Goal: Information Seeking & Learning: Learn about a topic

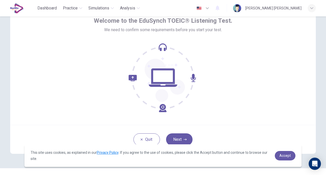
scroll to position [37, 0]
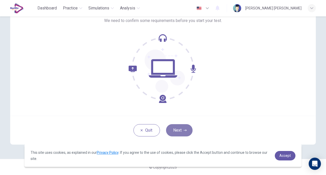
click at [180, 135] on button "Next" at bounding box center [179, 130] width 26 height 12
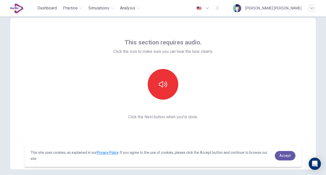
scroll to position [12, 0]
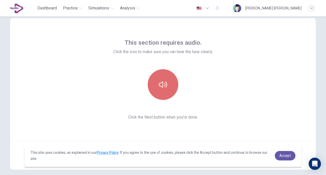
click at [162, 82] on icon "button" at bounding box center [163, 84] width 8 height 8
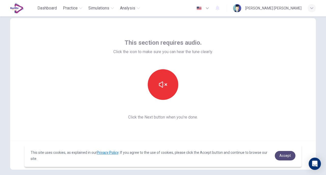
click at [290, 158] on link "Accept" at bounding box center [285, 155] width 21 height 9
click at [288, 156] on span "Accept" at bounding box center [284, 155] width 11 height 4
click at [288, 156] on body "This site uses cookies, as explained in our Privacy Policy . If you agree to th…" at bounding box center [163, 87] width 326 height 175
click at [288, 156] on span "Accept" at bounding box center [284, 155] width 11 height 4
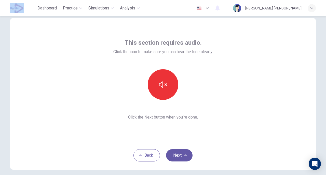
click at [288, 156] on body "This site uses cookies, as explained in our Privacy Policy . If you agree to th…" at bounding box center [163, 87] width 326 height 175
click at [288, 156] on div "Back Next" at bounding box center [163, 154] width 306 height 29
click at [250, 121] on div "This section requires audio. Click the icon to make sure you can hear the tune …" at bounding box center [163, 79] width 306 height 122
click at [181, 154] on button "Next" at bounding box center [179, 155] width 26 height 12
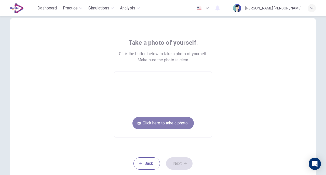
click at [175, 121] on button "Click here to take a photo" at bounding box center [162, 123] width 61 height 12
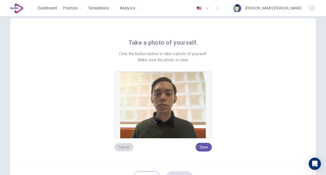
click at [124, 145] on button "Cancel" at bounding box center [124, 146] width 20 height 9
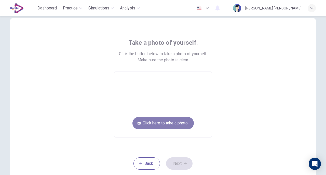
click at [183, 120] on button "Click here to take a photo" at bounding box center [162, 123] width 61 height 12
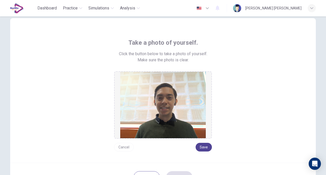
scroll to position [59, 0]
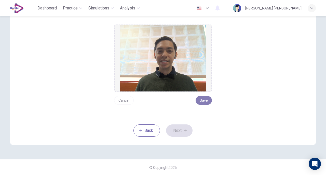
click at [203, 97] on button "Save" at bounding box center [204, 100] width 16 height 9
click at [178, 129] on button "Next" at bounding box center [179, 130] width 26 height 12
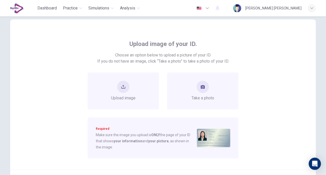
scroll to position [12, 0]
click at [195, 97] on span "Take a photo" at bounding box center [203, 97] width 23 height 6
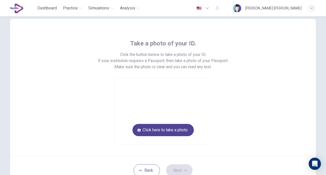
click at [166, 129] on button "Click here to take a photo" at bounding box center [162, 130] width 61 height 12
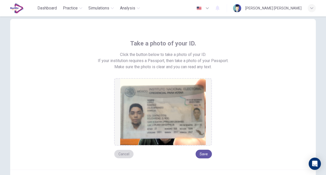
click at [123, 153] on button "Cancel" at bounding box center [124, 153] width 20 height 9
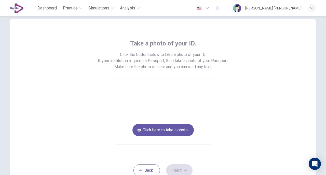
click at [156, 100] on video at bounding box center [162, 111] width 97 height 66
click at [175, 130] on button "Click here to take a photo" at bounding box center [162, 130] width 61 height 12
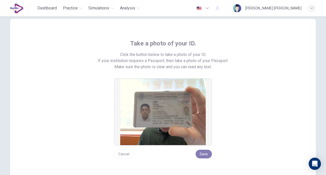
click at [202, 153] on button "Save" at bounding box center [204, 153] width 16 height 9
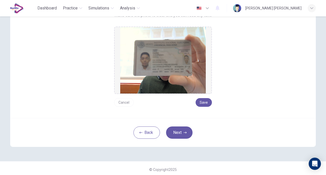
scroll to position [65, 0]
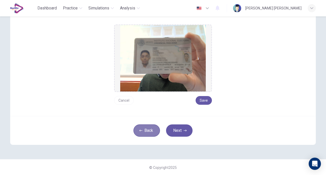
click at [148, 133] on button "Back" at bounding box center [147, 130] width 26 height 12
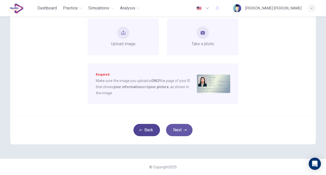
scroll to position [65, 0]
click at [127, 43] on span "Upload image" at bounding box center [123, 44] width 24 height 6
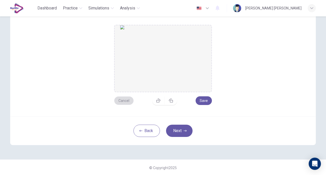
click at [124, 101] on button "Cancel" at bounding box center [124, 100] width 20 height 9
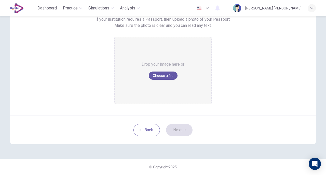
scroll to position [53, 0]
click at [164, 75] on button "Choose a file" at bounding box center [163, 76] width 29 height 8
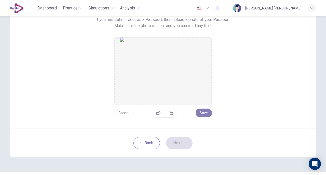
click at [202, 114] on button "Save" at bounding box center [204, 112] width 16 height 9
click at [179, 148] on button "Next" at bounding box center [179, 143] width 26 height 12
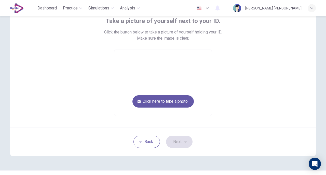
scroll to position [31, 0]
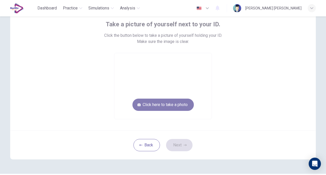
click at [174, 102] on button "Click here to take a photo" at bounding box center [162, 104] width 61 height 12
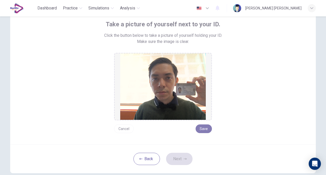
click at [201, 125] on button "Save" at bounding box center [204, 128] width 16 height 9
click at [185, 157] on button "Next" at bounding box center [179, 158] width 26 height 12
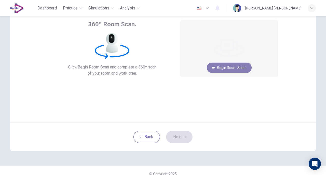
click at [231, 68] on button "Begin Room Scan" at bounding box center [229, 67] width 45 height 10
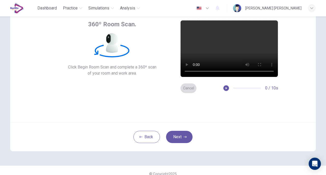
click at [192, 86] on button "Cancel" at bounding box center [188, 88] width 16 height 10
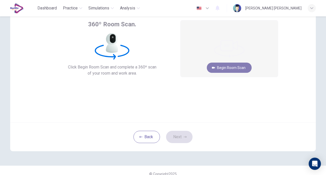
click at [222, 68] on button "Begin Room Scan" at bounding box center [229, 67] width 45 height 10
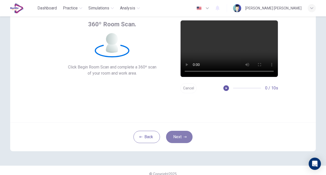
click at [175, 140] on button "Next" at bounding box center [179, 136] width 26 height 12
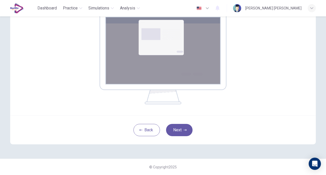
scroll to position [90, 0]
click at [171, 128] on button "Next" at bounding box center [179, 130] width 26 height 12
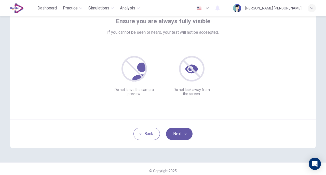
scroll to position [34, 0]
click at [177, 134] on button "Next" at bounding box center [179, 134] width 26 height 12
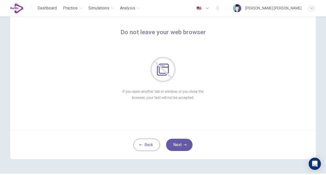
scroll to position [22, 0]
click at [180, 142] on button "Next" at bounding box center [179, 145] width 26 height 12
click at [184, 88] on div "If you talk to anyone during the test, your test will not be accepted. If you t…" at bounding box center [163, 79] width 72 height 44
click at [176, 144] on button "Next" at bounding box center [179, 145] width 26 height 12
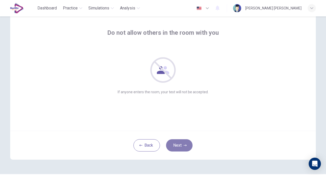
click at [176, 144] on button "Next" at bounding box center [179, 145] width 26 height 12
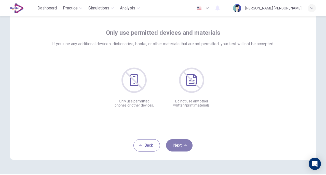
click at [176, 144] on button "Next" at bounding box center [179, 145] width 26 height 12
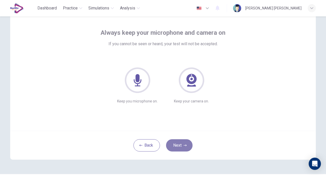
click at [175, 143] on button "Next" at bounding box center [179, 145] width 26 height 12
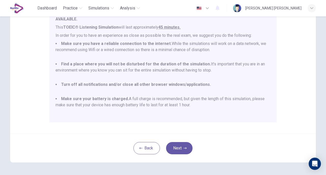
scroll to position [109, 0]
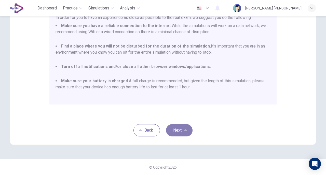
click at [180, 130] on button "Next" at bounding box center [179, 130] width 26 height 12
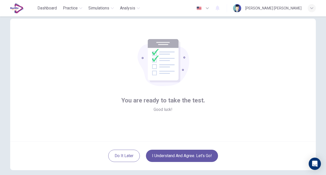
scroll to position [14, 0]
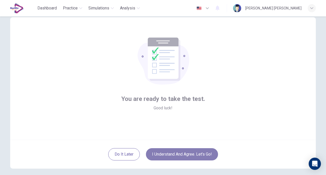
click at [176, 153] on button "I understand and agree. Let’s go!" at bounding box center [182, 154] width 72 height 12
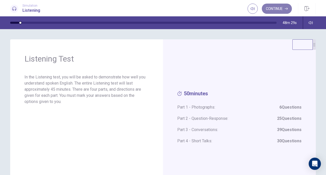
click at [284, 4] on button "Continue" at bounding box center [277, 9] width 30 height 10
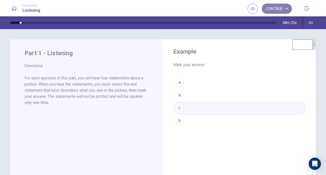
click at [280, 10] on button "Continue" at bounding box center [277, 9] width 30 height 10
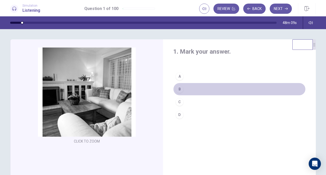
click at [180, 89] on div "B" at bounding box center [180, 89] width 8 height 8
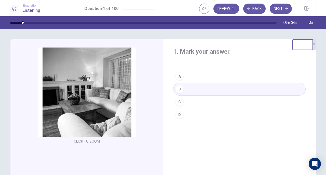
click at [201, 89] on button "B" at bounding box center [239, 89] width 132 height 13
click at [285, 10] on button "Next" at bounding box center [281, 9] width 22 height 10
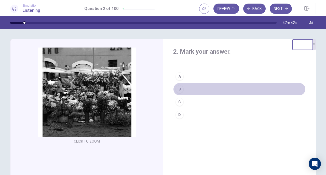
click at [180, 90] on div "B" at bounding box center [180, 89] width 8 height 8
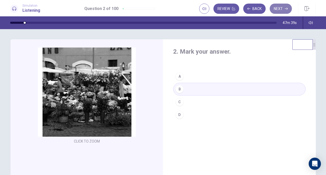
click at [281, 8] on button "Next" at bounding box center [281, 9] width 22 height 10
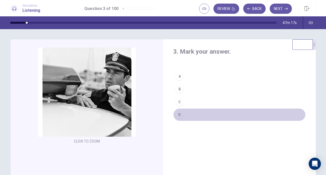
click at [180, 114] on div "D" at bounding box center [180, 114] width 8 height 8
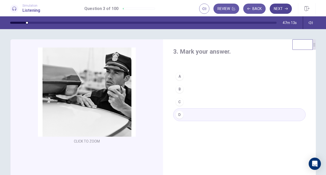
click at [283, 8] on button "Next" at bounding box center [281, 9] width 22 height 10
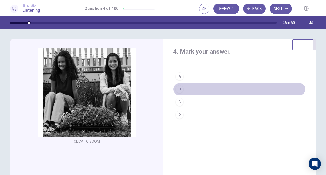
click at [181, 88] on div "B" at bounding box center [180, 89] width 8 height 8
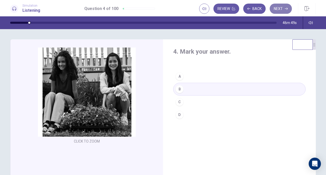
click at [283, 7] on button "Next" at bounding box center [281, 9] width 22 height 10
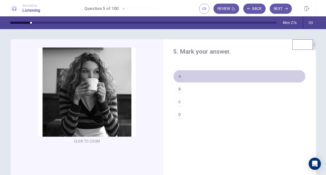
click at [178, 74] on div "A" at bounding box center [180, 76] width 8 height 8
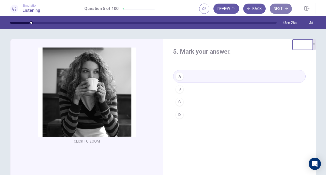
click at [284, 7] on button "Next" at bounding box center [281, 9] width 22 height 10
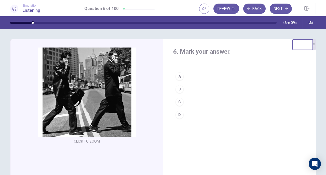
click at [179, 90] on div "B" at bounding box center [180, 89] width 8 height 8
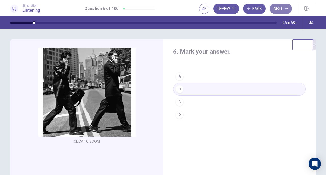
click at [280, 9] on button "Next" at bounding box center [281, 9] width 22 height 10
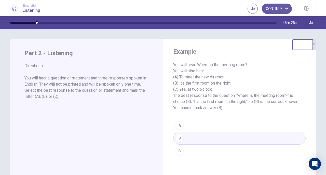
click at [274, 3] on div "Continue" at bounding box center [282, 8] width 68 height 11
click at [275, 5] on button "Continue" at bounding box center [277, 9] width 30 height 10
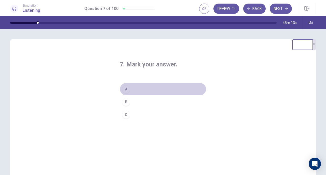
click at [126, 90] on div "A" at bounding box center [126, 89] width 8 height 8
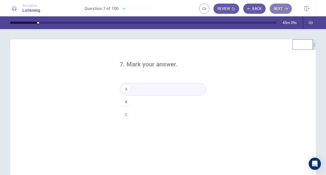
click at [284, 7] on button "Next" at bounding box center [281, 9] width 22 height 10
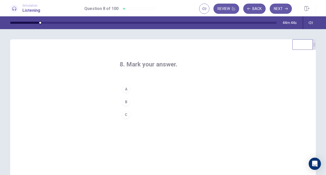
click at [128, 118] on button "C" at bounding box center [163, 114] width 87 height 13
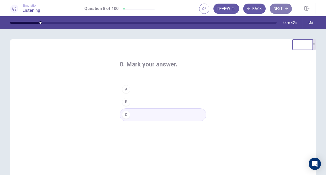
click at [281, 10] on button "Next" at bounding box center [281, 9] width 22 height 10
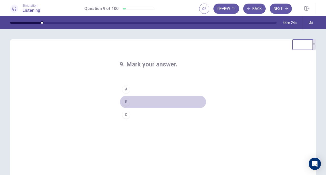
click at [128, 99] on div "B" at bounding box center [126, 102] width 8 height 8
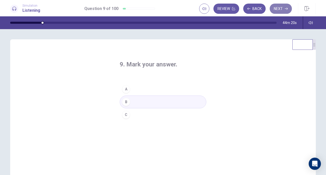
click at [280, 6] on button "Next" at bounding box center [281, 9] width 22 height 10
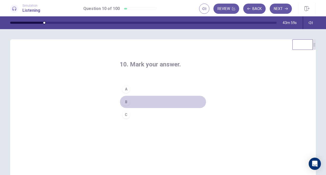
click at [134, 104] on button "B" at bounding box center [163, 101] width 87 height 13
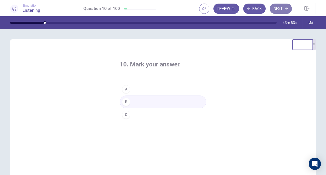
click at [290, 7] on button "Next" at bounding box center [281, 9] width 22 height 10
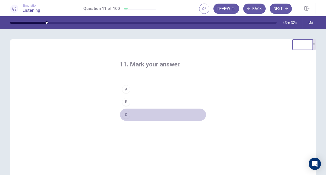
click at [132, 117] on button "C" at bounding box center [163, 114] width 87 height 13
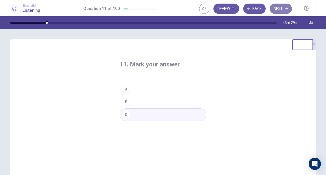
click at [282, 10] on button "Next" at bounding box center [281, 9] width 22 height 10
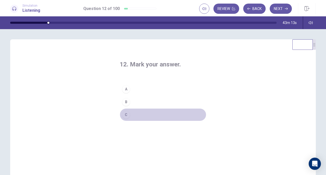
click at [137, 111] on button "C" at bounding box center [163, 114] width 87 height 13
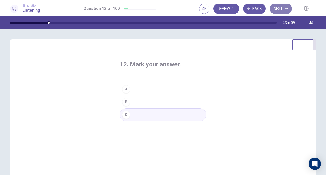
click at [284, 10] on button "Next" at bounding box center [281, 9] width 22 height 10
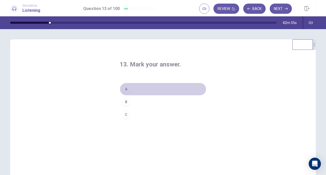
click at [142, 88] on button "A" at bounding box center [163, 89] width 87 height 13
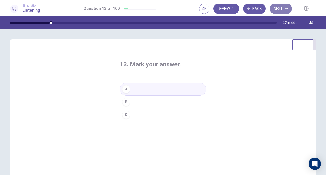
click at [284, 10] on button "Next" at bounding box center [281, 9] width 22 height 10
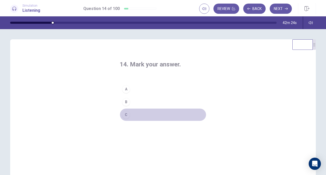
click at [126, 116] on div "C" at bounding box center [126, 114] width 8 height 8
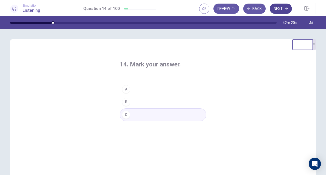
click at [282, 10] on button "Next" at bounding box center [281, 9] width 22 height 10
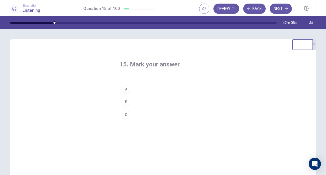
click at [139, 92] on button "A" at bounding box center [163, 89] width 87 height 13
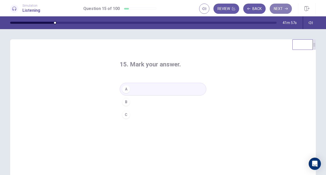
click at [283, 9] on button "Next" at bounding box center [281, 9] width 22 height 10
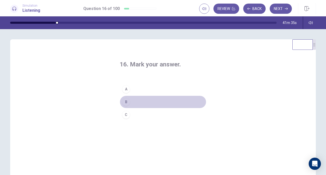
click at [135, 103] on button "B" at bounding box center [163, 101] width 87 height 13
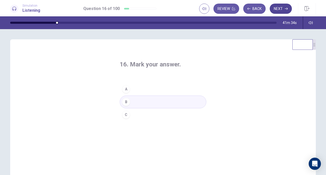
click at [285, 10] on icon "button" at bounding box center [286, 8] width 3 height 3
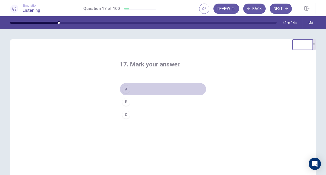
click at [135, 90] on button "A" at bounding box center [163, 89] width 87 height 13
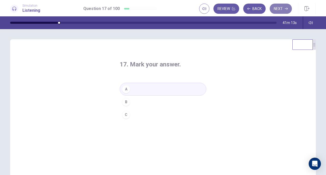
click at [277, 13] on button "Next" at bounding box center [281, 9] width 22 height 10
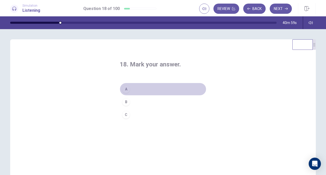
click at [136, 89] on button "A" at bounding box center [163, 89] width 87 height 13
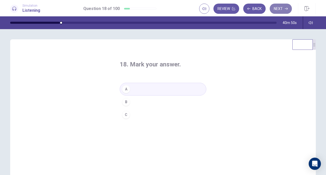
click at [286, 11] on button "Next" at bounding box center [281, 9] width 22 height 10
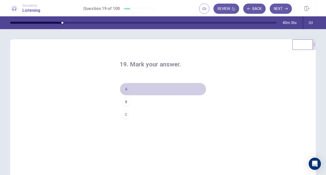
click at [141, 90] on button "A" at bounding box center [163, 89] width 87 height 13
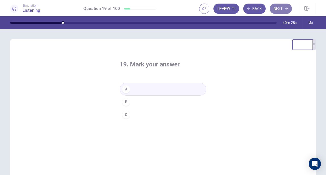
click at [287, 9] on icon "button" at bounding box center [286, 8] width 3 height 3
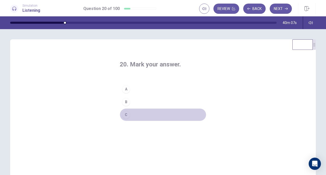
click at [135, 112] on button "C" at bounding box center [163, 114] width 87 height 13
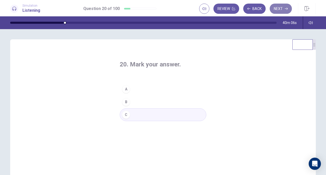
click at [288, 11] on button "Next" at bounding box center [281, 9] width 22 height 10
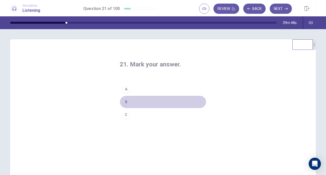
click at [126, 100] on div "B" at bounding box center [126, 102] width 8 height 8
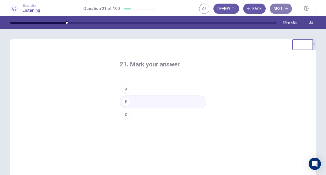
click at [286, 11] on button "Next" at bounding box center [281, 9] width 22 height 10
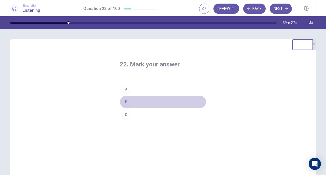
click at [123, 105] on button "B" at bounding box center [163, 101] width 87 height 13
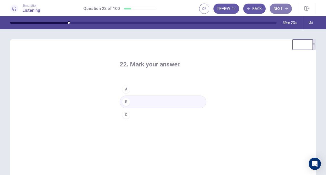
click at [283, 10] on button "Next" at bounding box center [281, 9] width 22 height 10
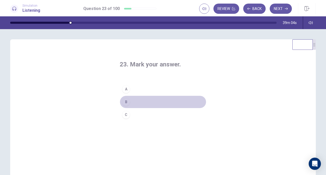
click at [139, 97] on button "B" at bounding box center [163, 101] width 87 height 13
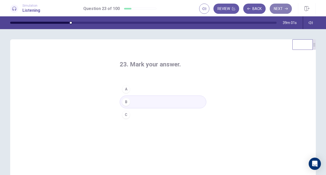
click at [279, 10] on button "Next" at bounding box center [281, 9] width 22 height 10
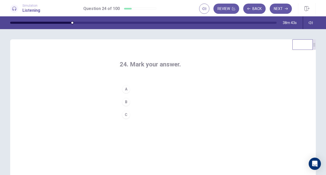
click at [136, 103] on button "B" at bounding box center [163, 101] width 87 height 13
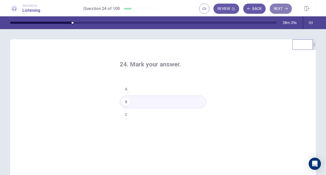
click at [287, 8] on icon "button" at bounding box center [286, 9] width 3 height 2
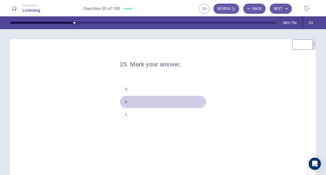
click at [138, 102] on button "B" at bounding box center [163, 101] width 87 height 13
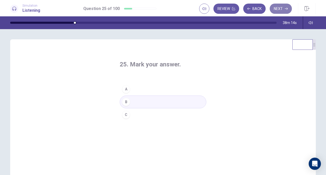
click at [285, 11] on button "Next" at bounding box center [281, 9] width 22 height 10
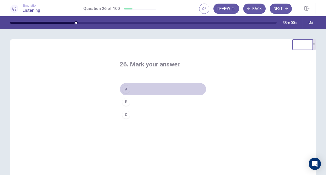
click at [140, 89] on button "A" at bounding box center [163, 89] width 87 height 13
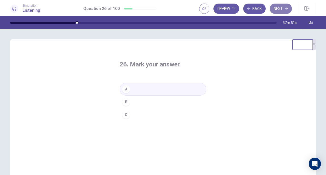
click at [286, 9] on icon "button" at bounding box center [286, 8] width 3 height 3
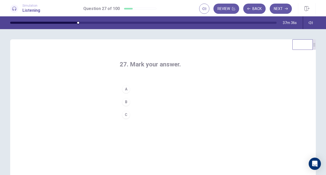
click at [145, 89] on button "A" at bounding box center [163, 89] width 87 height 13
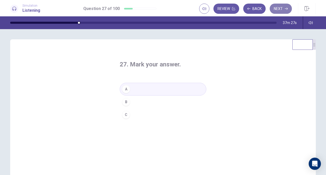
click at [285, 9] on icon "button" at bounding box center [286, 8] width 3 height 3
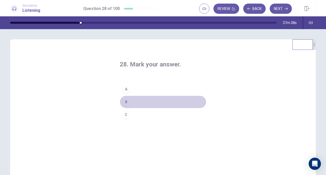
click at [141, 102] on button "B" at bounding box center [163, 101] width 87 height 13
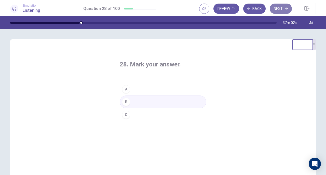
click at [282, 7] on button "Next" at bounding box center [281, 9] width 22 height 10
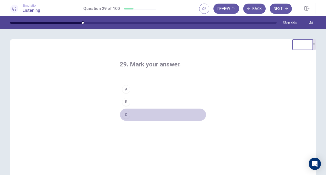
click at [136, 110] on button "C" at bounding box center [163, 114] width 87 height 13
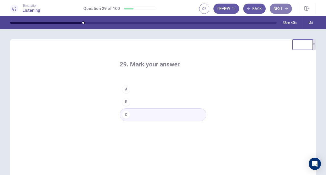
click at [284, 9] on button "Next" at bounding box center [281, 9] width 22 height 10
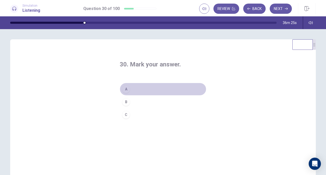
click at [156, 86] on button "A" at bounding box center [163, 89] width 87 height 13
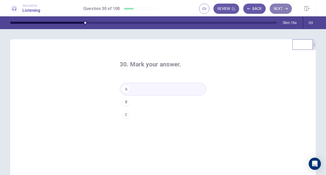
click at [280, 7] on button "Next" at bounding box center [281, 9] width 22 height 10
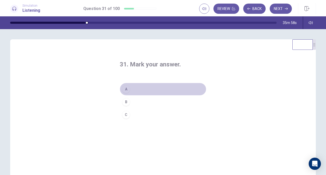
click at [134, 91] on button "A" at bounding box center [163, 89] width 87 height 13
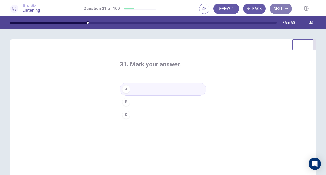
click at [286, 8] on icon "button" at bounding box center [286, 8] width 3 height 3
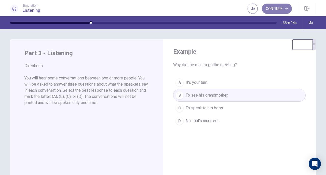
click at [282, 9] on button "Continue" at bounding box center [277, 9] width 30 height 10
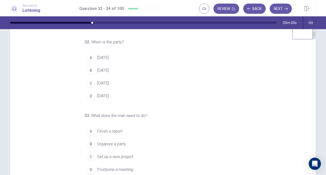
scroll to position [10, 0]
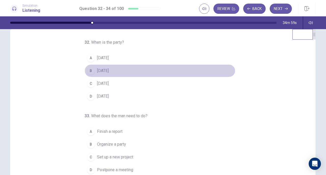
click at [103, 70] on span "This Friday" at bounding box center [103, 71] width 12 height 6
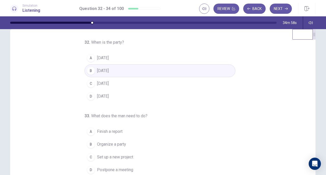
scroll to position [51, 0]
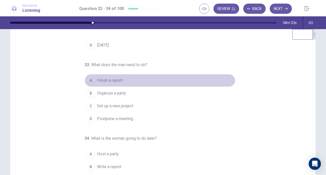
click at [117, 78] on span "Finish a report" at bounding box center [109, 80] width 25 height 6
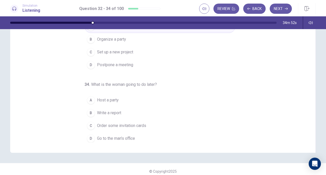
scroll to position [66, 0]
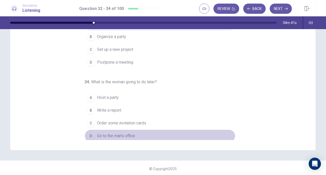
click at [122, 133] on span "Go to the man’s office" at bounding box center [116, 135] width 38 height 6
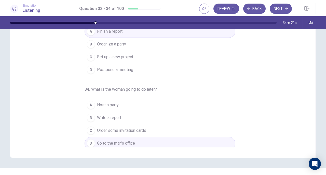
scroll to position [62, 0]
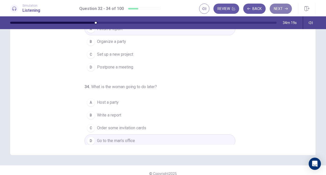
click at [282, 10] on button "Next" at bounding box center [281, 9] width 22 height 10
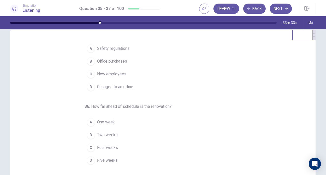
scroll to position [10, 0]
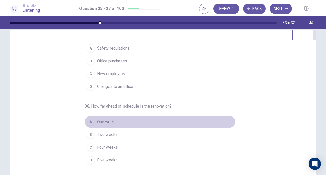
click at [97, 122] on span "One week" at bounding box center [106, 121] width 18 height 6
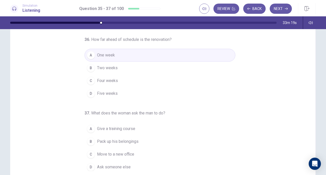
scroll to position [46, 0]
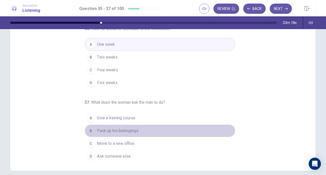
click at [110, 129] on span "Pack up his belongings" at bounding box center [118, 130] width 42 height 6
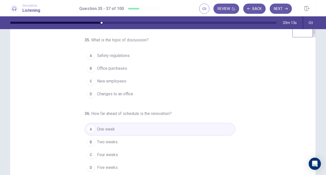
scroll to position [0, 0]
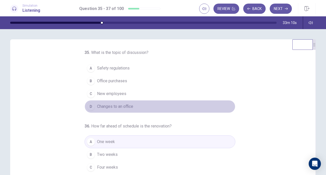
click at [123, 106] on span "Changes to an office" at bounding box center [115, 106] width 36 height 6
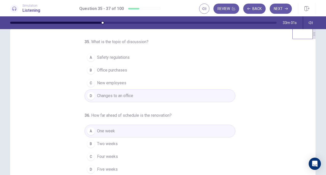
scroll to position [10, 0]
click at [284, 9] on button "Next" at bounding box center [281, 9] width 22 height 10
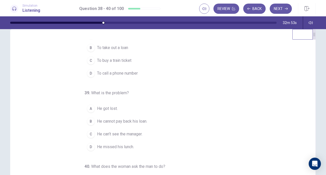
scroll to position [0, 0]
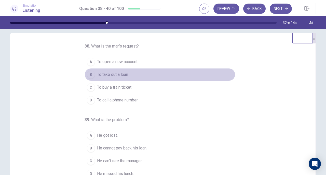
click at [119, 73] on span "To take out a loan" at bounding box center [112, 74] width 31 height 6
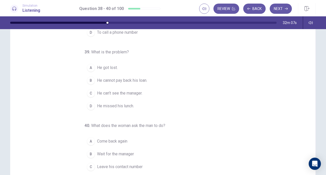
scroll to position [23, 0]
click at [115, 91] on span "He can’t see the manager." at bounding box center [119, 93] width 45 height 6
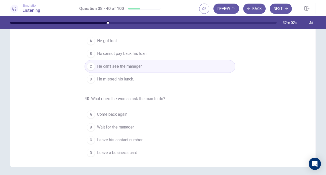
scroll to position [50, 0]
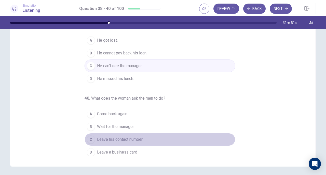
click at [138, 137] on span "Leave his contact number" at bounding box center [120, 139] width 46 height 6
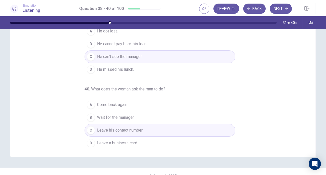
scroll to position [60, 0]
click at [285, 10] on icon "button" at bounding box center [286, 8] width 3 height 3
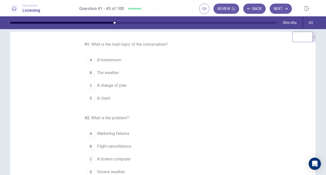
scroll to position [0, 0]
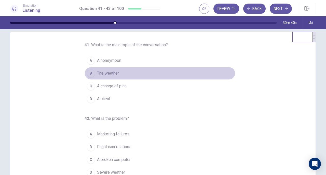
click at [119, 73] on button "B The weather" at bounding box center [160, 73] width 151 height 13
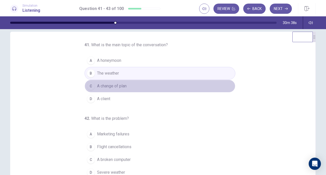
click at [139, 85] on button "C A change of plan" at bounding box center [160, 85] width 151 height 13
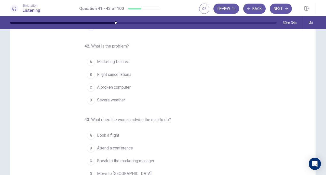
scroll to position [29, 0]
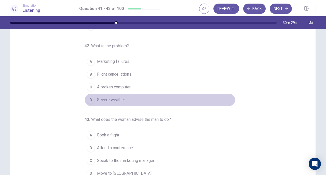
click at [124, 93] on button "D Severe weather" at bounding box center [160, 99] width 151 height 13
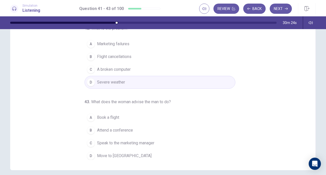
scroll to position [47, 0]
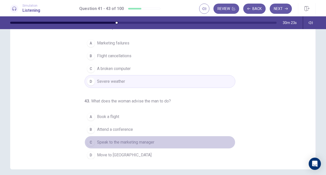
click at [137, 142] on span "Speak to the marketing manager" at bounding box center [125, 142] width 57 height 6
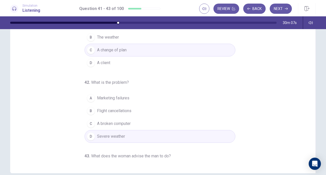
scroll to position [44, 0]
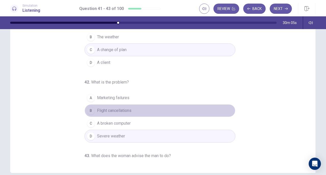
click at [129, 111] on span "Flight cancellations" at bounding box center [114, 110] width 34 height 6
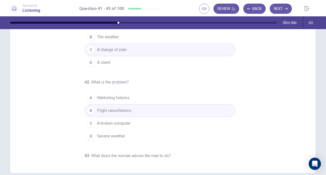
click at [121, 131] on button "D Severe weather" at bounding box center [160, 135] width 151 height 13
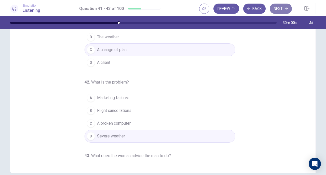
click at [281, 9] on button "Next" at bounding box center [281, 9] width 22 height 10
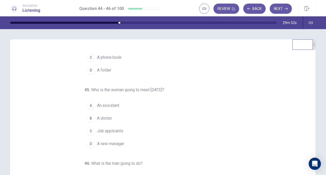
scroll to position [39, 0]
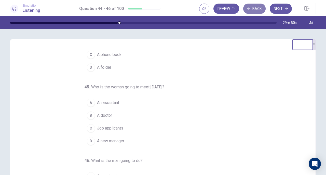
click at [254, 8] on button "Back" at bounding box center [254, 9] width 22 height 10
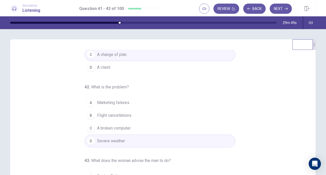
click at [122, 116] on span "Flight cancellations" at bounding box center [114, 115] width 34 height 6
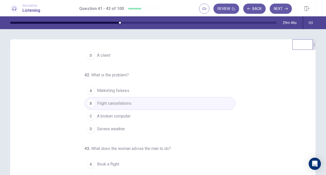
scroll to position [34, 0]
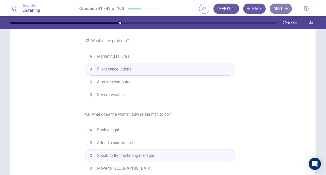
click at [283, 10] on button "Next" at bounding box center [281, 9] width 22 height 10
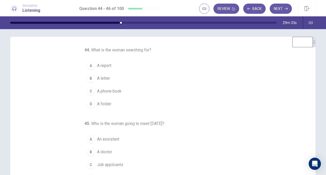
scroll to position [0, 0]
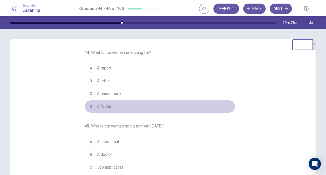
click at [102, 105] on span "A folder" at bounding box center [104, 106] width 14 height 6
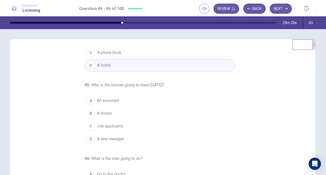
scroll to position [41, 0]
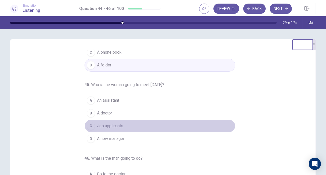
click at [99, 124] on span "Job applicants" at bounding box center [110, 126] width 26 height 6
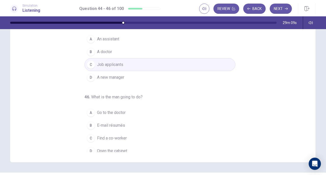
scroll to position [51, 0]
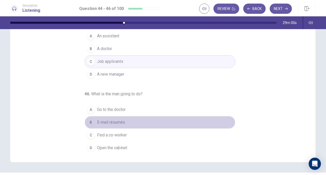
click at [112, 119] on span "E-mail résumés" at bounding box center [111, 122] width 28 height 6
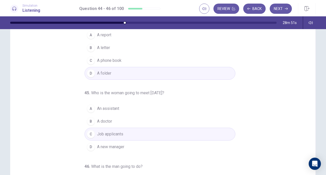
scroll to position [33, 0]
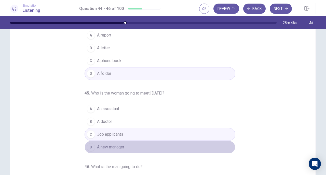
click at [116, 144] on span "A new manager" at bounding box center [110, 147] width 27 height 6
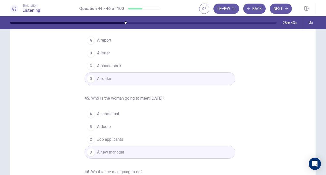
scroll to position [29, 0]
click at [287, 10] on button "Next" at bounding box center [281, 9] width 22 height 10
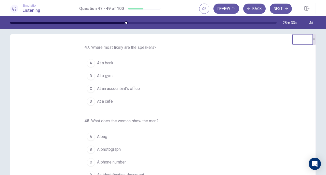
scroll to position [0, 0]
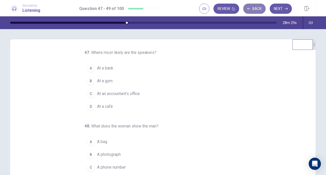
click at [257, 9] on button "Back" at bounding box center [254, 9] width 22 height 10
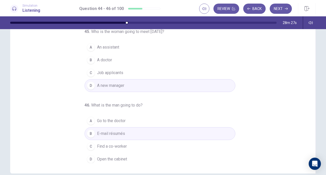
scroll to position [44, 0]
click at [288, 9] on button "Next" at bounding box center [281, 9] width 22 height 10
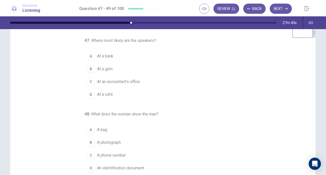
scroll to position [10, 0]
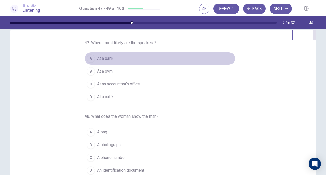
click at [104, 58] on span "At a bank" at bounding box center [105, 58] width 16 height 6
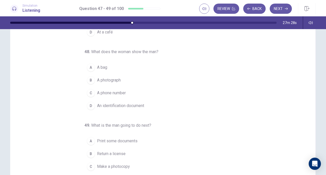
scroll to position [23, 0]
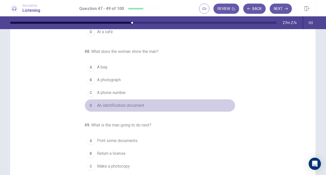
click at [122, 102] on span "An identification document" at bounding box center [120, 105] width 47 height 6
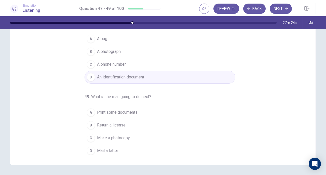
scroll to position [53, 0]
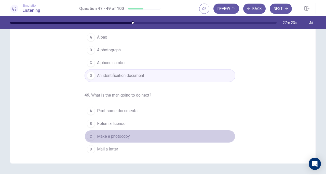
click at [112, 133] on span "Make a photocopy" at bounding box center [113, 136] width 33 height 6
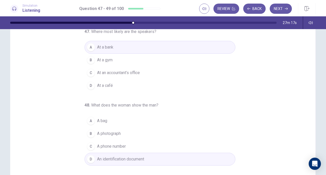
scroll to position [20, 0]
click at [282, 8] on button "Next" at bounding box center [281, 9] width 22 height 10
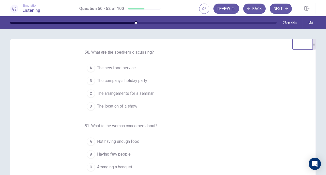
scroll to position [0, 0]
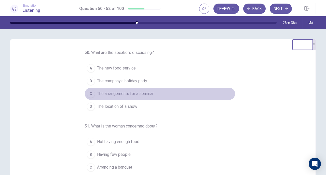
click at [131, 94] on span "The arrangements for a seminar" at bounding box center [125, 93] width 57 height 6
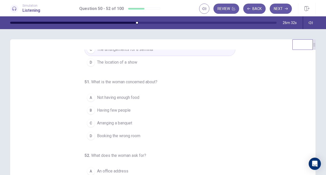
scroll to position [44, 0]
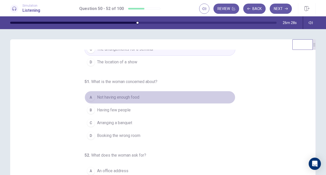
click at [131, 94] on span "Not having enough food" at bounding box center [118, 97] width 42 height 6
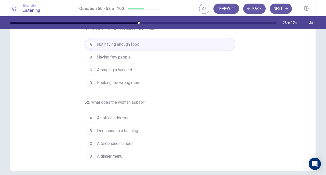
scroll to position [46, 0]
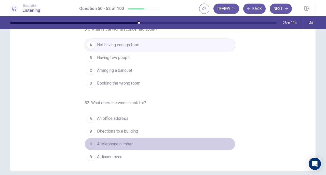
click at [121, 137] on button "C A telephone number" at bounding box center [160, 143] width 151 height 13
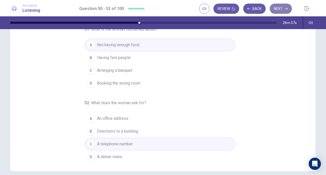
click at [281, 10] on button "Next" at bounding box center [281, 9] width 22 height 10
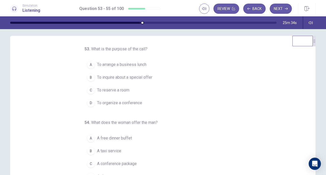
scroll to position [3, 0]
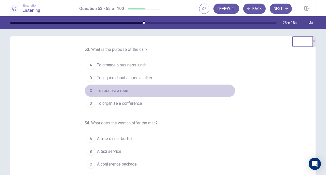
click at [136, 88] on button "C To reserve a room" at bounding box center [160, 90] width 151 height 13
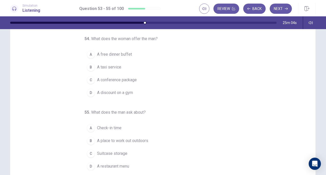
scroll to position [36, 0]
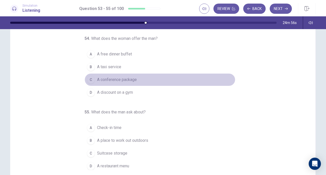
click at [135, 80] on button "C A conference package" at bounding box center [160, 79] width 151 height 13
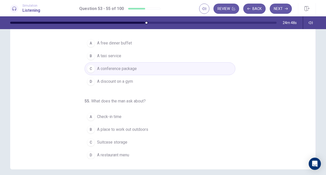
scroll to position [47, 0]
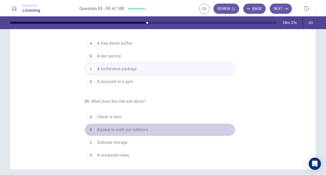
click at [125, 127] on span "A place to work out outdoors" at bounding box center [122, 129] width 51 height 6
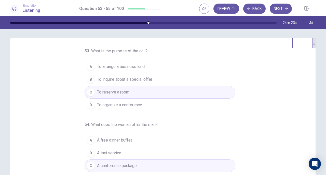
scroll to position [0, 0]
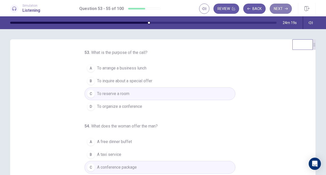
click at [285, 11] on button "Next" at bounding box center [281, 9] width 22 height 10
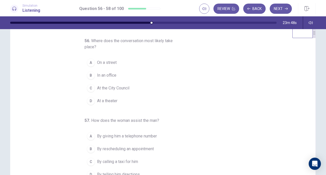
scroll to position [12, 0]
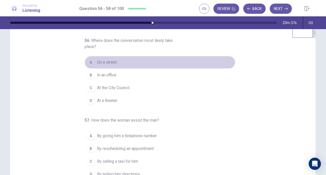
click at [120, 61] on button "A On a street" at bounding box center [160, 62] width 151 height 13
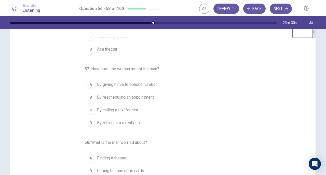
scroll to position [51, 0]
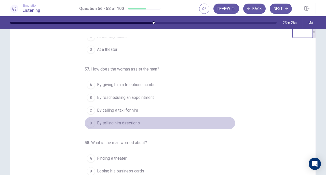
click at [124, 117] on button "D By telling him directions" at bounding box center [160, 122] width 151 height 13
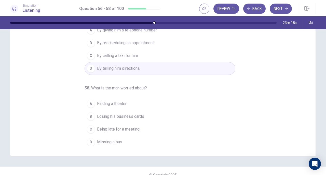
scroll to position [61, 0]
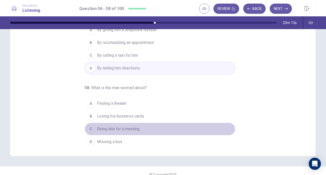
click at [125, 127] on span "Being late for a meeting" at bounding box center [118, 129] width 43 height 6
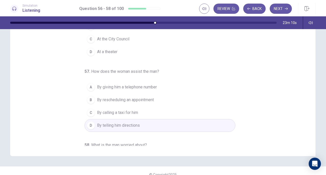
scroll to position [0, 0]
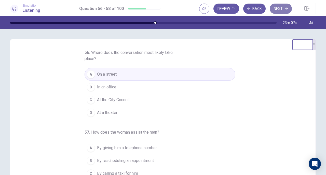
click at [283, 6] on button "Next" at bounding box center [281, 9] width 22 height 10
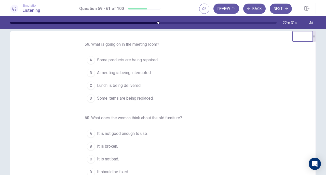
scroll to position [8, 0]
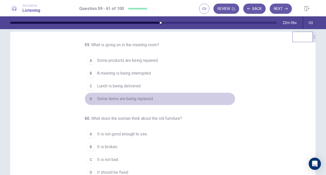
click at [133, 94] on button "D Some items are being replaced." at bounding box center [160, 98] width 151 height 13
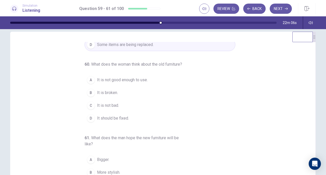
scroll to position [56, 0]
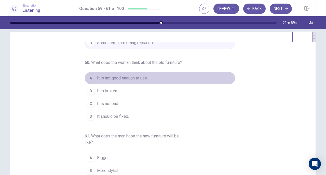
click at [123, 81] on span "It is not good enough to use." at bounding box center [122, 78] width 51 height 6
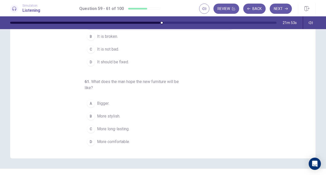
scroll to position [58, 0]
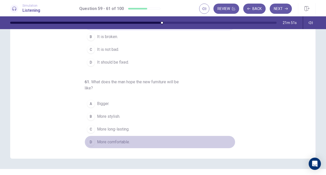
click at [130, 141] on button "D More comfortable." at bounding box center [160, 141] width 151 height 13
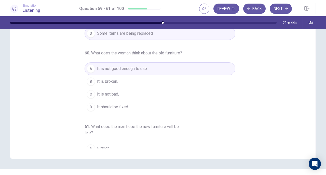
scroll to position [15, 0]
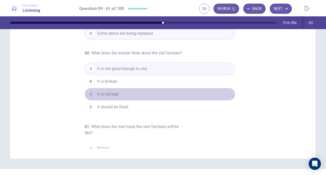
click at [122, 98] on button "C It is not bad." at bounding box center [160, 94] width 151 height 13
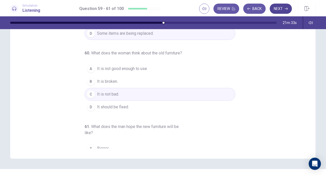
click at [284, 5] on button "Next" at bounding box center [281, 9] width 22 height 10
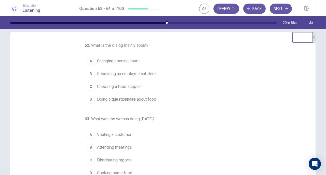
scroll to position [7, 0]
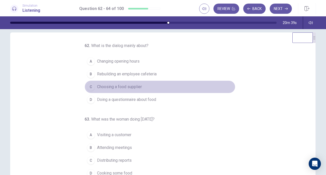
click at [151, 85] on button "C Choosing a food supplier" at bounding box center [160, 86] width 151 height 13
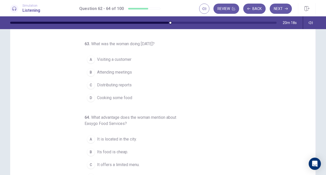
scroll to position [25, 0]
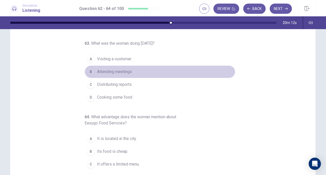
click at [123, 71] on span "Attending meetings" at bounding box center [114, 72] width 35 height 6
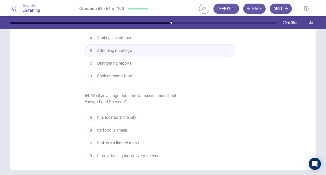
scroll to position [46, 0]
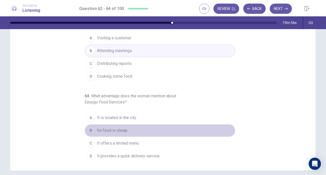
click at [128, 129] on button "B Its food is cheap." at bounding box center [160, 130] width 151 height 13
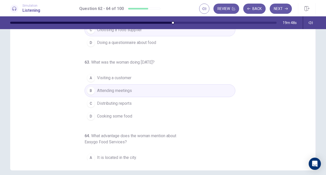
scroll to position [17, 0]
click at [285, 11] on button "Next" at bounding box center [281, 9] width 22 height 10
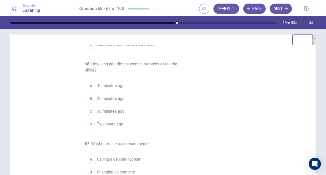
scroll to position [0, 0]
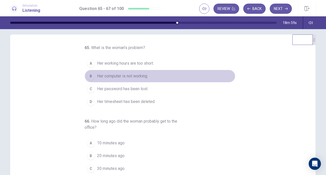
click at [134, 74] on span "Her computer is not working." at bounding box center [122, 76] width 51 height 6
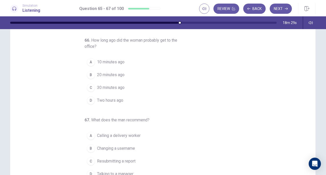
scroll to position [29, 0]
click at [116, 61] on span "10 minutes ago" at bounding box center [111, 61] width 28 height 6
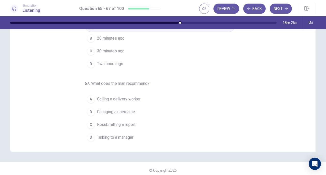
scroll to position [68, 0]
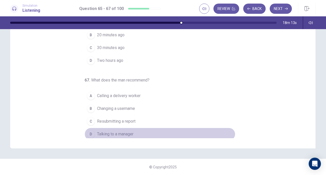
click at [123, 133] on span "Talking to a manager" at bounding box center [115, 134] width 36 height 6
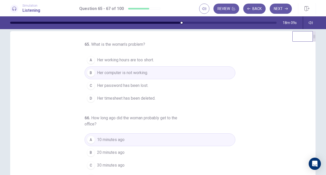
scroll to position [7, 0]
click at [280, 10] on button "Next" at bounding box center [281, 9] width 22 height 10
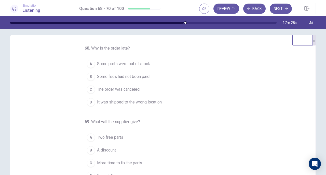
scroll to position [0, 0]
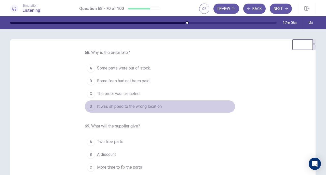
click at [131, 105] on span "It was shipped to the wrong location." at bounding box center [129, 106] width 65 height 6
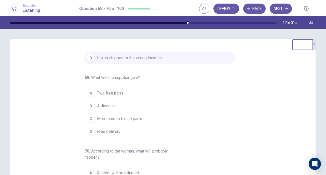
scroll to position [49, 0]
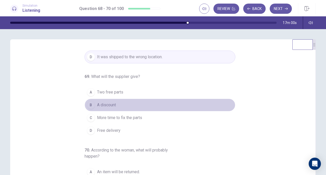
click at [108, 105] on span "A discount" at bounding box center [106, 105] width 19 height 6
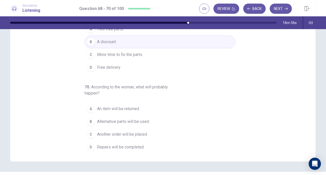
scroll to position [56, 0]
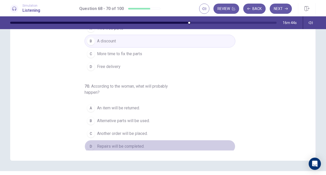
click at [134, 145] on span "Repairs will be completed." at bounding box center [120, 146] width 47 height 6
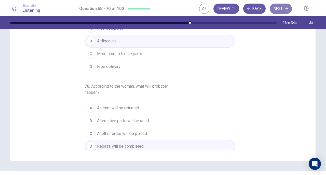
click at [286, 9] on icon "button" at bounding box center [286, 9] width 3 height 2
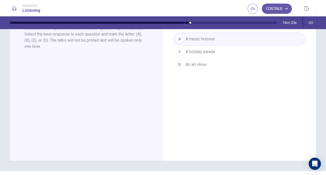
scroll to position [0, 0]
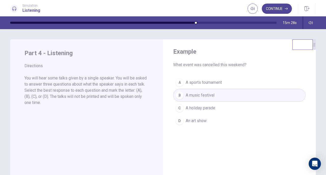
click at [287, 8] on icon "button" at bounding box center [286, 8] width 3 height 3
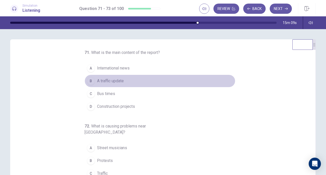
click at [114, 80] on span "A traffic update" at bounding box center [110, 81] width 27 height 6
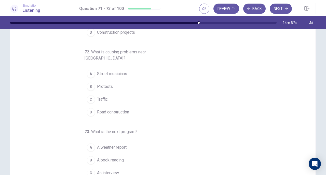
scroll to position [24, 0]
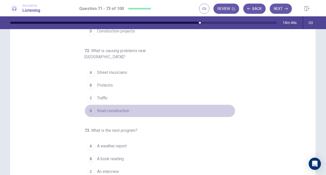
click at [114, 108] on span "Road construction" at bounding box center [113, 111] width 32 height 6
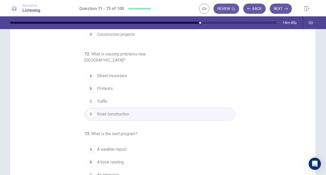
scroll to position [68, 0]
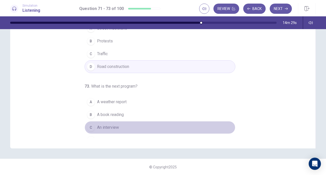
click at [108, 124] on span "An interview" at bounding box center [108, 127] width 22 height 6
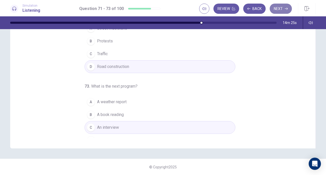
click at [279, 11] on button "Next" at bounding box center [281, 9] width 22 height 10
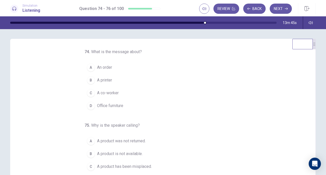
scroll to position [0, 0]
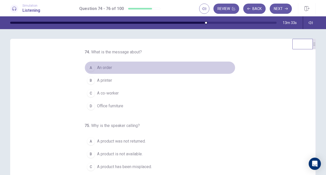
click at [101, 72] on button "A An order" at bounding box center [160, 67] width 151 height 13
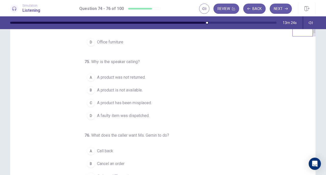
scroll to position [16, 0]
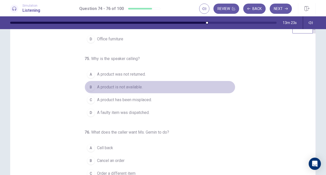
click at [128, 82] on button "B A product is not available." at bounding box center [160, 87] width 151 height 13
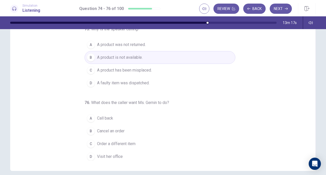
scroll to position [46, 0]
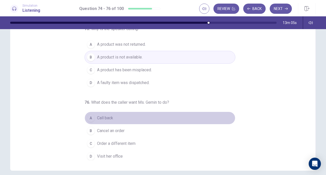
click at [99, 117] on span "Call back" at bounding box center [105, 118] width 16 height 6
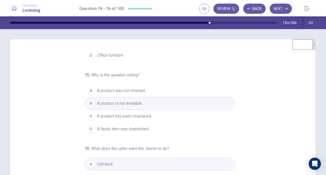
scroll to position [68, 0]
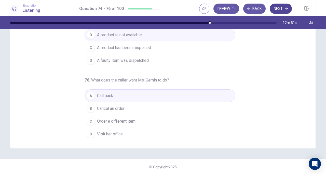
click at [285, 9] on button "Next" at bounding box center [281, 9] width 22 height 10
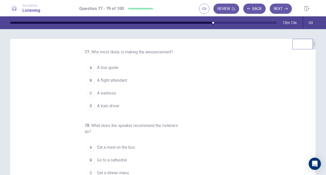
scroll to position [0, 0]
click at [114, 69] on span "A tour guide" at bounding box center [107, 68] width 21 height 6
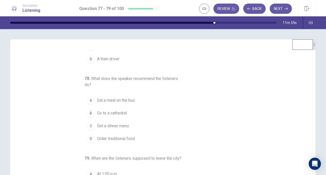
scroll to position [48, 0]
click at [124, 137] on span "Order traditional food" at bounding box center [116, 138] width 38 height 6
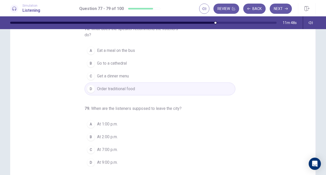
scroll to position [52, 0]
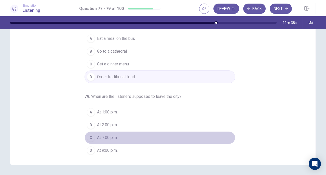
click at [103, 134] on span "At 7:00 p.m." at bounding box center [107, 137] width 21 height 6
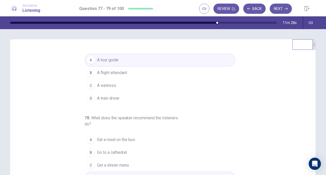
scroll to position [0, 0]
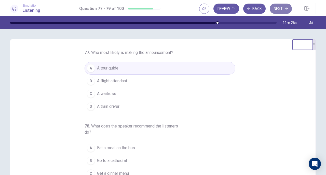
click at [277, 11] on button "Next" at bounding box center [281, 9] width 22 height 10
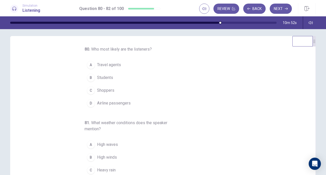
scroll to position [3, 0]
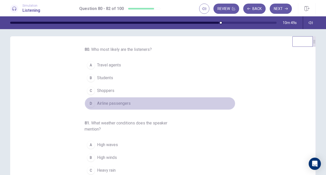
click at [114, 103] on span "Airline passengers" at bounding box center [114, 103] width 34 height 6
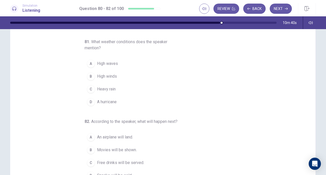
scroll to position [28, 0]
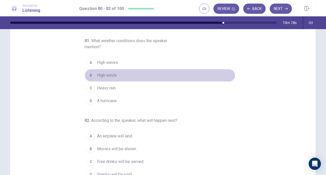
click at [105, 72] on span "High winds" at bounding box center [107, 75] width 20 height 6
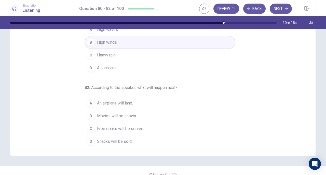
scroll to position [61, 0]
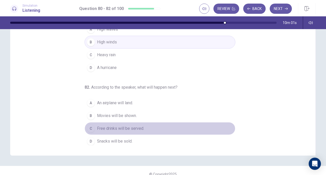
click at [121, 128] on span "Free drinks will be served." at bounding box center [120, 128] width 47 height 6
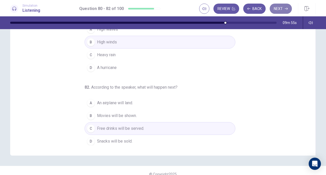
click at [285, 7] on button "Next" at bounding box center [281, 9] width 22 height 10
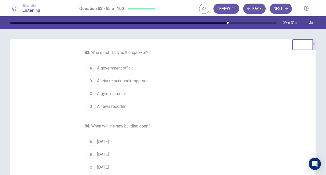
scroll to position [1, 0]
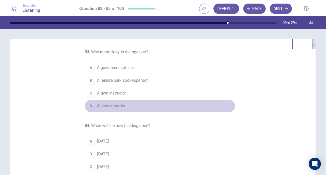
click at [112, 103] on span "A news reporter" at bounding box center [111, 106] width 29 height 6
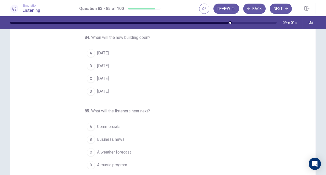
scroll to position [38, 0]
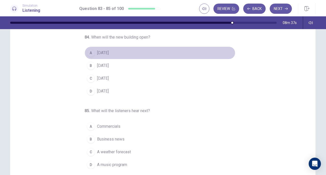
click at [107, 53] on span "In two years" at bounding box center [103, 53] width 12 height 6
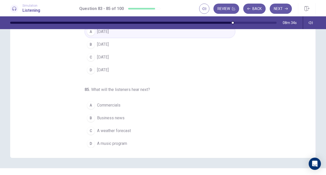
scroll to position [68, 0]
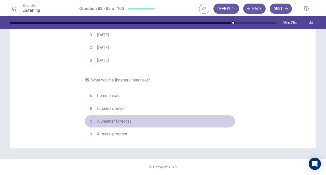
click at [127, 120] on span "A weather forecast" at bounding box center [114, 121] width 34 height 6
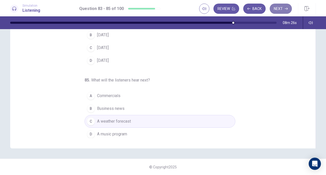
click at [281, 8] on button "Next" at bounding box center [281, 9] width 22 height 10
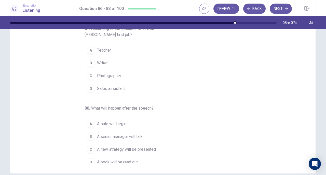
scroll to position [57, 0]
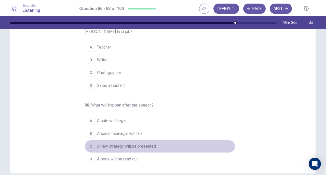
click at [133, 143] on span "A new strategy will be presented." at bounding box center [127, 146] width 60 height 6
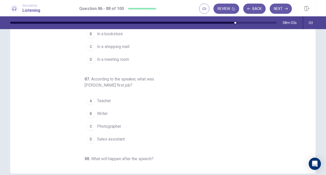
scroll to position [2, 0]
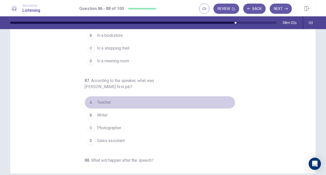
click at [105, 104] on span "Teacher" at bounding box center [104, 102] width 14 height 6
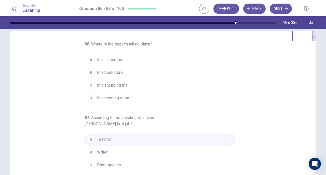
scroll to position [0, 0]
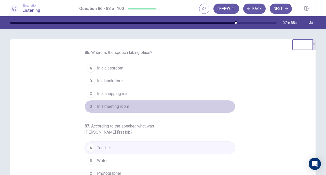
click at [112, 105] on span "In a meeting room" at bounding box center [113, 106] width 32 height 6
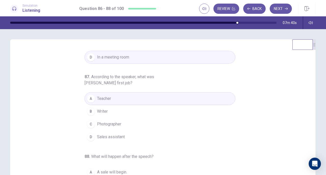
scroll to position [49, 0]
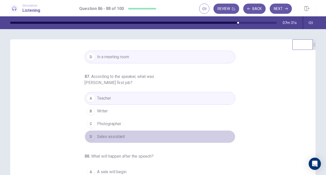
click at [117, 134] on span "Sales assistant" at bounding box center [111, 136] width 28 height 6
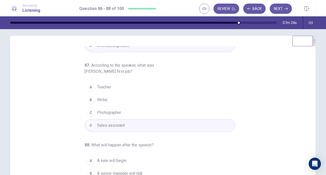
scroll to position [0, 0]
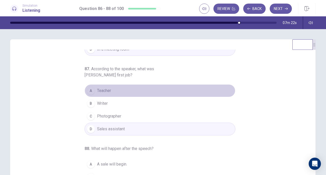
click at [102, 89] on span "Teacher" at bounding box center [104, 90] width 14 height 6
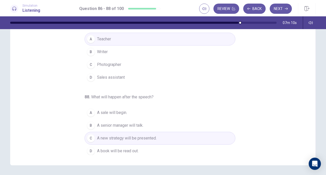
scroll to position [52, 0]
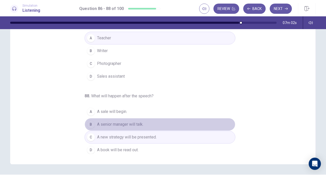
click at [113, 126] on button "B A senior manager will talk." at bounding box center [160, 124] width 151 height 13
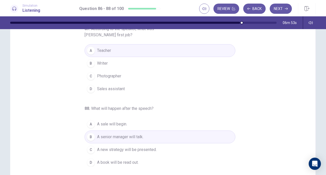
scroll to position [40, 0]
click at [286, 9] on icon "button" at bounding box center [286, 8] width 3 height 3
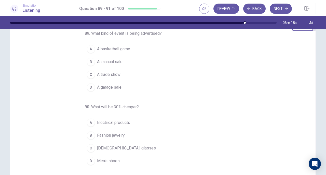
scroll to position [0, 0]
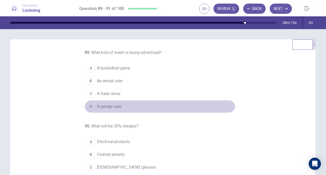
click at [100, 104] on span "A garage sale" at bounding box center [109, 106] width 24 height 6
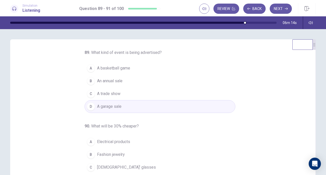
click at [124, 81] on button "B An annual sale" at bounding box center [160, 80] width 151 height 13
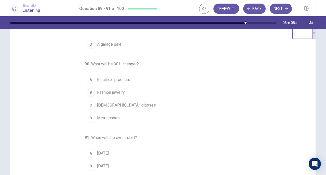
scroll to position [15, 0]
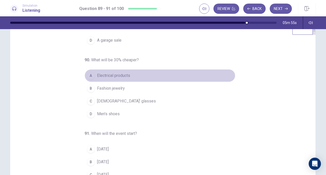
click at [110, 73] on span "Electrical products" at bounding box center [113, 75] width 33 height 6
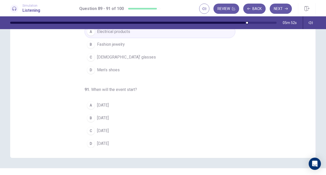
scroll to position [60, 0]
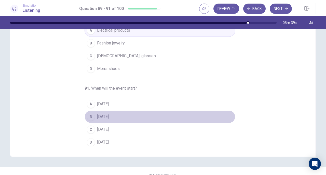
click at [114, 114] on button "B On Friday" at bounding box center [160, 116] width 151 height 13
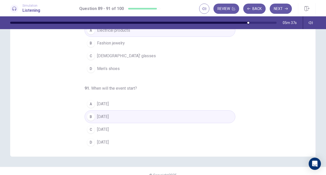
scroll to position [68, 0]
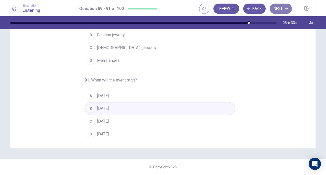
click at [286, 10] on button "Next" at bounding box center [281, 9] width 22 height 10
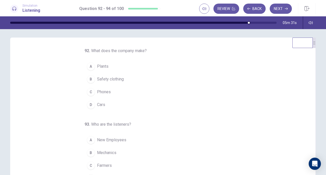
scroll to position [0, 0]
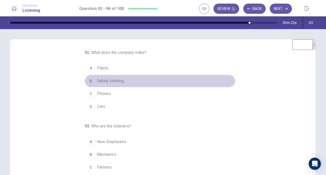
click at [101, 84] on button "B Safety clothing" at bounding box center [160, 80] width 151 height 13
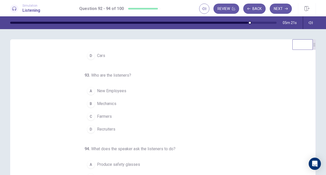
scroll to position [51, 0]
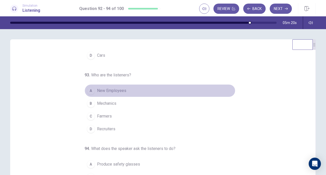
click at [110, 91] on span "New Employees" at bounding box center [111, 90] width 29 height 6
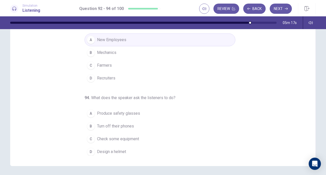
scroll to position [51, 0]
click at [107, 120] on button "B Turn off their phones" at bounding box center [160, 125] width 151 height 13
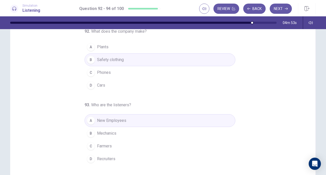
scroll to position [0, 0]
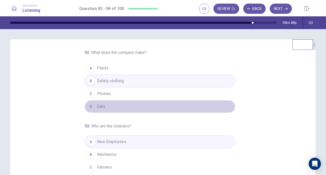
click at [108, 106] on button "D Cars" at bounding box center [160, 106] width 151 height 13
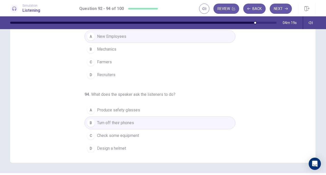
scroll to position [54, 0]
click at [278, 8] on button "Next" at bounding box center [281, 9] width 22 height 10
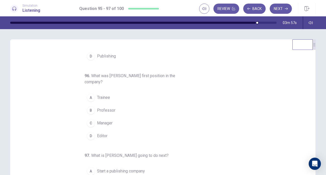
scroll to position [51, 0]
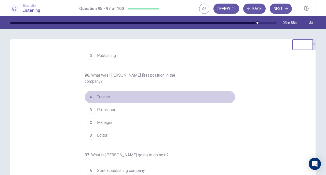
click at [97, 95] on span "Trainee" at bounding box center [103, 97] width 13 height 6
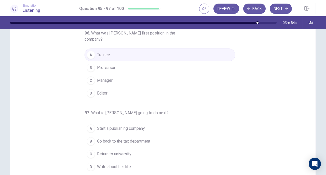
scroll to position [47, 0]
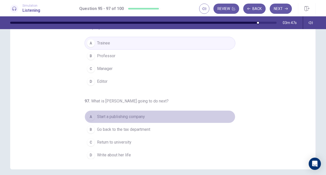
click at [123, 113] on span "Start a publishing company" at bounding box center [121, 116] width 48 height 6
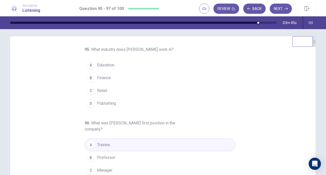
scroll to position [0, 0]
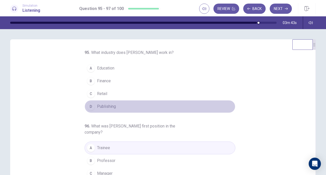
click at [111, 104] on span "Publishing" at bounding box center [106, 106] width 19 height 6
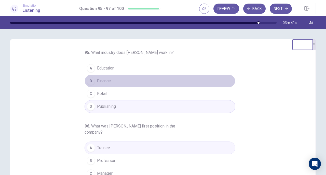
click at [110, 77] on button "B Finance" at bounding box center [160, 80] width 151 height 13
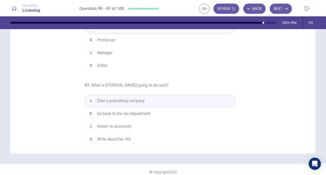
scroll to position [63, 0]
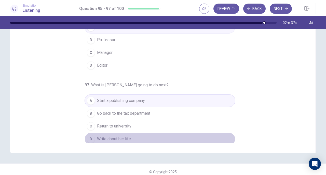
click at [124, 137] on span "Write about her life" at bounding box center [114, 139] width 34 height 6
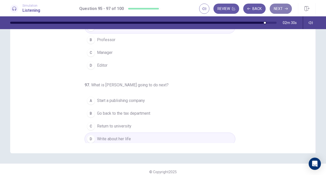
click at [283, 6] on button "Next" at bounding box center [281, 9] width 22 height 10
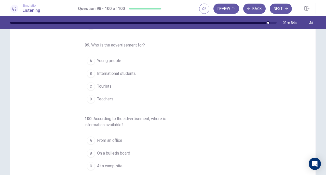
scroll to position [24, 0]
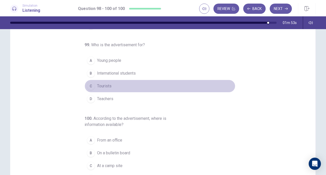
click at [109, 86] on button "C Tourists" at bounding box center [160, 85] width 151 height 13
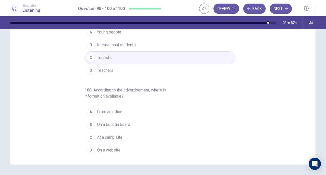
scroll to position [52, 0]
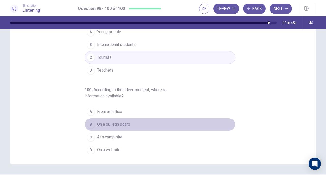
click at [128, 124] on span "On a bulletin board" at bounding box center [113, 124] width 33 height 6
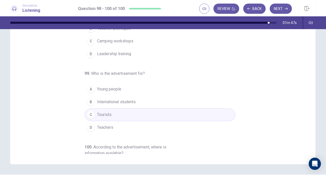
scroll to position [0, 0]
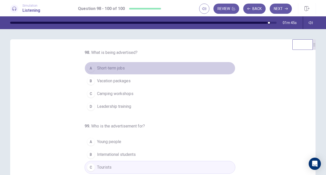
click at [119, 68] on span "Short-term jobs" at bounding box center [111, 68] width 28 height 6
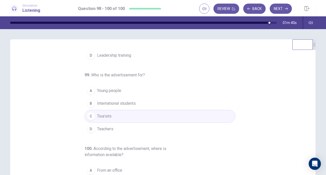
scroll to position [53, 0]
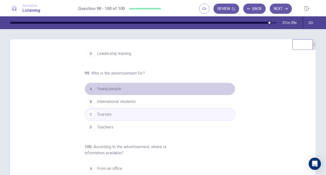
click at [116, 87] on span "Young people" at bounding box center [109, 89] width 24 height 6
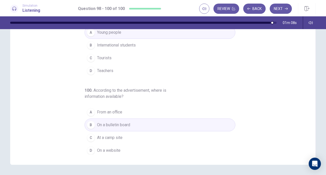
scroll to position [52, 0]
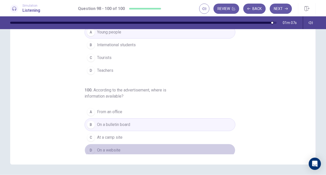
click at [125, 145] on button "D On a website" at bounding box center [160, 149] width 151 height 13
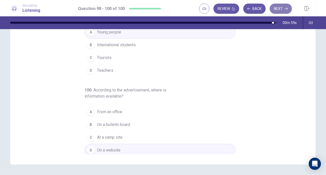
click at [284, 8] on button "Next" at bounding box center [281, 9] width 22 height 10
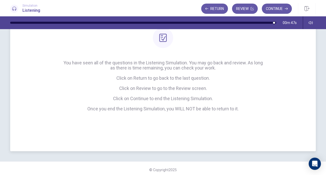
scroll to position [52, 0]
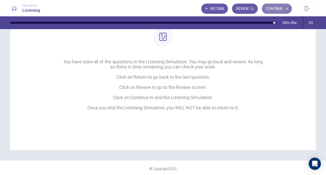
click at [274, 7] on button "Continue" at bounding box center [277, 9] width 30 height 10
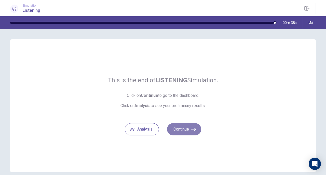
click at [186, 127] on button "Continue" at bounding box center [184, 129] width 34 height 12
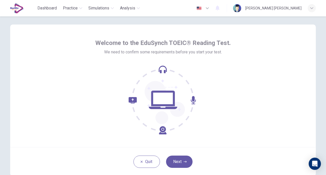
scroll to position [5, 0]
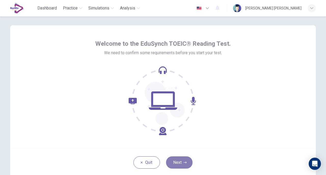
click at [180, 163] on button "Next" at bounding box center [179, 162] width 26 height 12
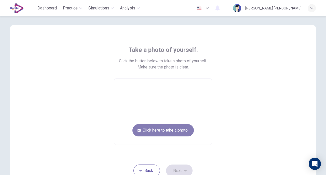
click at [175, 130] on button "Click here to take a photo" at bounding box center [162, 130] width 61 height 12
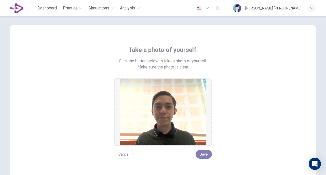
click at [203, 150] on button "Save" at bounding box center [204, 154] width 16 height 9
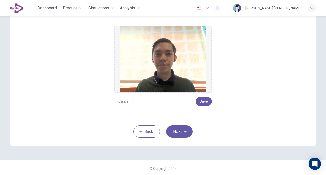
scroll to position [59, 0]
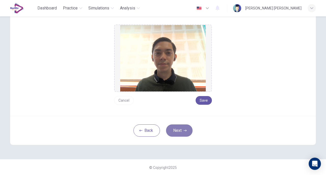
click at [172, 132] on button "Next" at bounding box center [179, 130] width 26 height 12
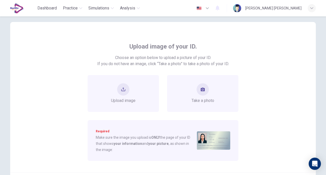
scroll to position [8, 0]
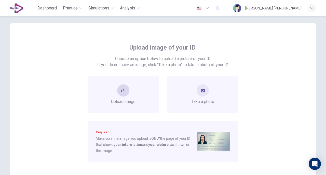
click at [130, 94] on div "Upload image" at bounding box center [123, 94] width 24 height 20
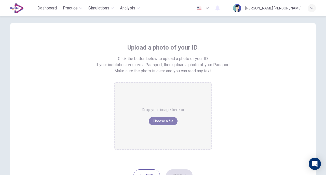
click at [163, 117] on button "Choose a file" at bounding box center [163, 121] width 29 height 8
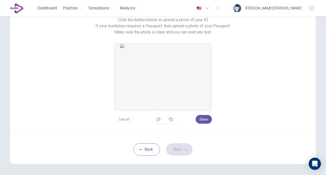
scroll to position [46, 0]
click at [202, 120] on button "Save" at bounding box center [204, 119] width 16 height 9
click at [182, 150] on button "Next" at bounding box center [179, 149] width 26 height 12
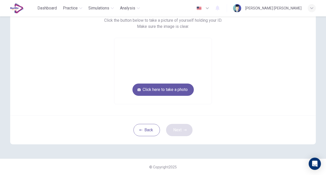
scroll to position [46, 0]
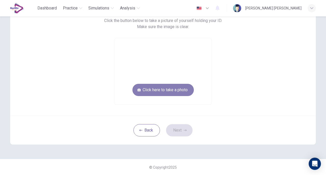
click at [167, 89] on button "Click here to take a photo" at bounding box center [162, 90] width 61 height 12
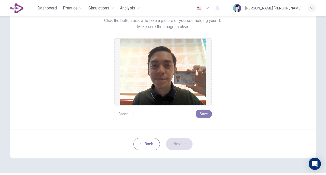
click at [200, 114] on button "Save" at bounding box center [204, 113] width 16 height 9
click at [178, 142] on button "Next" at bounding box center [179, 144] width 26 height 12
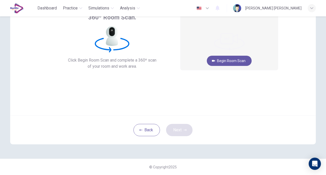
scroll to position [37, 0]
click at [235, 64] on button "Begin Room Scan" at bounding box center [229, 61] width 45 height 10
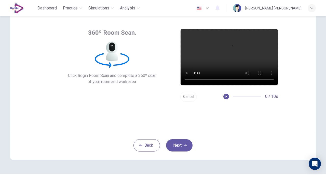
scroll to position [23, 0]
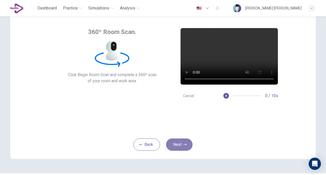
click at [180, 141] on button "Next" at bounding box center [179, 144] width 26 height 12
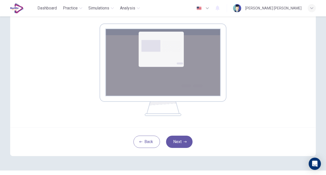
scroll to position [79, 0]
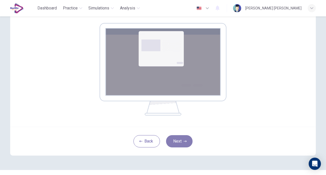
click at [182, 145] on button "Next" at bounding box center [179, 141] width 26 height 12
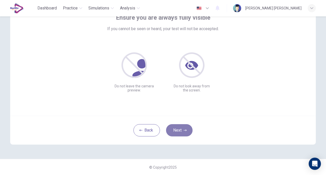
click at [178, 124] on button "Next" at bounding box center [179, 130] width 26 height 12
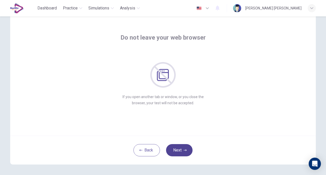
scroll to position [17, 0]
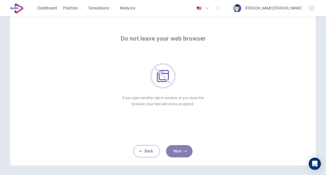
click at [184, 149] on icon "button" at bounding box center [185, 150] width 3 height 3
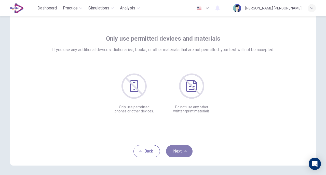
click at [184, 149] on icon "button" at bounding box center [185, 150] width 3 height 3
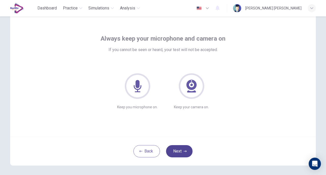
click at [187, 151] on button "Next" at bounding box center [179, 151] width 26 height 12
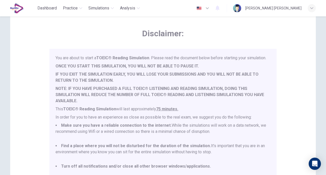
scroll to position [13, 0]
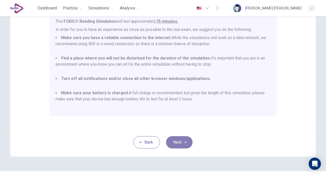
click at [178, 140] on button "Next" at bounding box center [179, 142] width 26 height 12
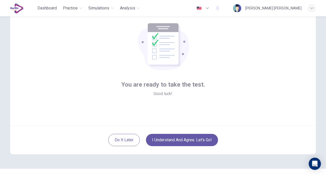
scroll to position [37, 0]
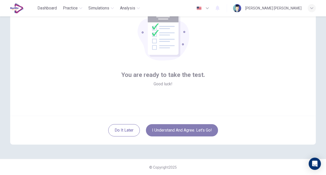
click at [184, 127] on button "I understand and agree. Let’s go!" at bounding box center [182, 130] width 72 height 12
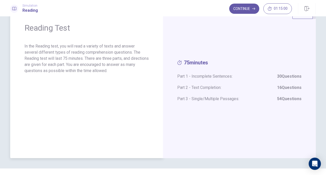
scroll to position [18, 0]
drag, startPoint x: 35, startPoint y: 52, endPoint x: 91, endPoint y: 57, distance: 55.7
click at [91, 57] on p "In the Reading test, you will read a variety of texts and answer several differ…" at bounding box center [86, 58] width 124 height 31
drag, startPoint x: 91, startPoint y: 57, endPoint x: 120, endPoint y: 57, distance: 28.8
click at [120, 57] on p "In the Reading test, you will read a variety of texts and answer several differ…" at bounding box center [86, 58] width 124 height 31
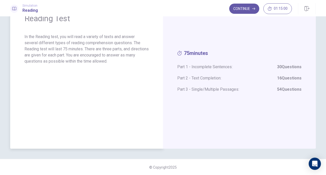
scroll to position [0, 0]
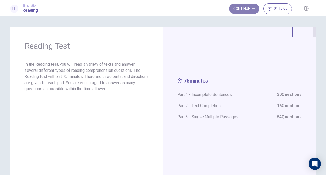
click at [255, 8] on icon "button" at bounding box center [253, 8] width 3 height 3
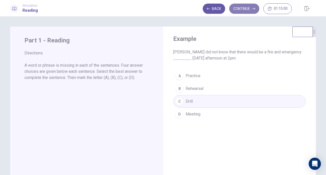
click at [255, 6] on button "Continue" at bounding box center [244, 9] width 30 height 10
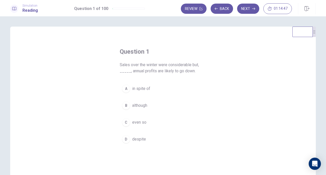
click at [140, 125] on button "C even so" at bounding box center [163, 122] width 87 height 13
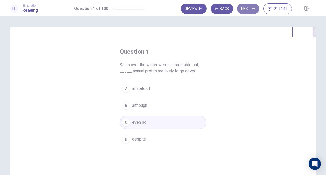
click at [249, 7] on button "Next" at bounding box center [248, 9] width 22 height 10
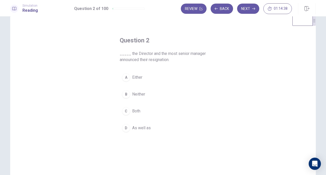
scroll to position [11, 0]
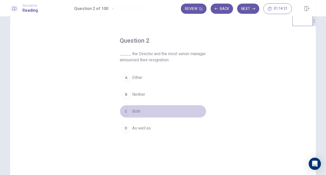
click at [131, 106] on button "C Both" at bounding box center [163, 111] width 87 height 13
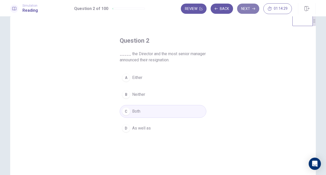
click at [250, 6] on button "Next" at bounding box center [248, 9] width 22 height 10
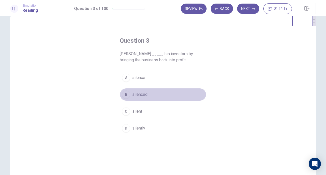
click at [143, 95] on span "silenced" at bounding box center [139, 94] width 15 height 6
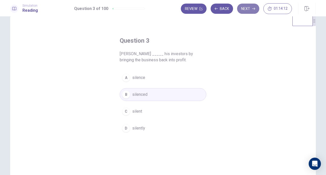
click at [250, 6] on button "Next" at bounding box center [248, 9] width 22 height 10
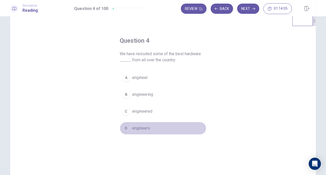
click at [143, 126] on span "engineers" at bounding box center [141, 128] width 18 height 6
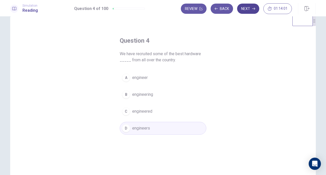
click at [252, 11] on button "Next" at bounding box center [248, 9] width 22 height 10
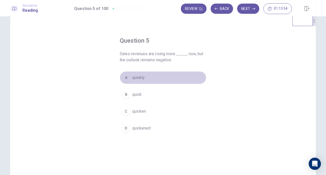
click at [138, 77] on span "quickly" at bounding box center [138, 77] width 12 height 6
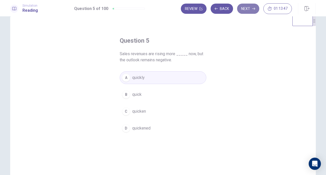
click at [252, 6] on button "Next" at bounding box center [248, 9] width 22 height 10
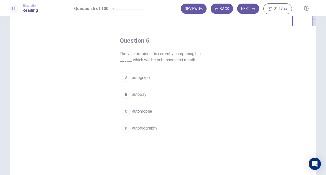
click at [143, 122] on button "D autobiography" at bounding box center [163, 128] width 87 height 13
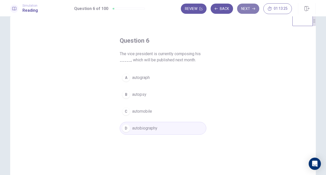
click at [248, 7] on button "Next" at bounding box center [248, 9] width 22 height 10
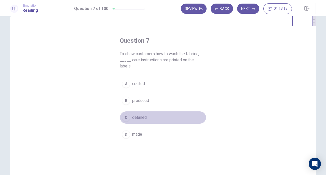
click at [147, 111] on button "C detailed" at bounding box center [163, 117] width 87 height 13
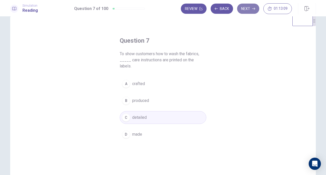
click at [251, 11] on button "Next" at bounding box center [248, 9] width 22 height 10
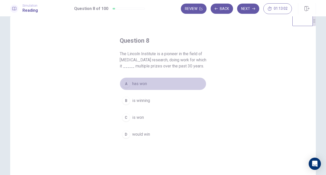
click at [138, 86] on span "has won" at bounding box center [139, 84] width 15 height 6
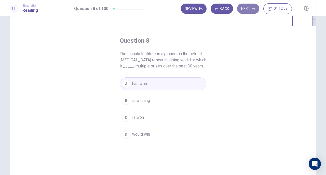
click at [254, 7] on icon "button" at bounding box center [253, 8] width 3 height 3
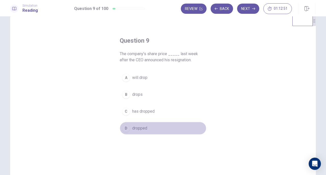
click at [139, 127] on span "dropped" at bounding box center [139, 128] width 15 height 6
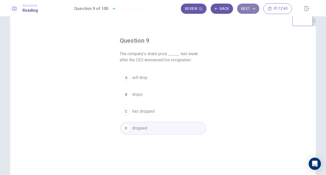
click at [256, 9] on button "Next" at bounding box center [248, 9] width 22 height 10
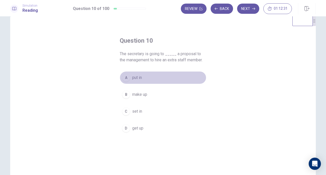
click at [150, 79] on button "A put in" at bounding box center [163, 77] width 87 height 13
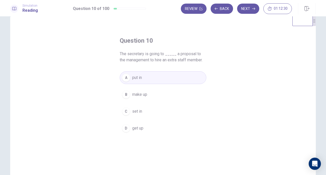
click at [182, 48] on div "Question 10 The secretary is going to _____ a proposal to the management to hir…" at bounding box center [163, 49] width 87 height 26
click at [253, 10] on icon "button" at bounding box center [253, 8] width 3 height 3
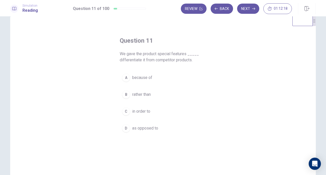
click at [141, 110] on span "in order to" at bounding box center [141, 111] width 18 height 6
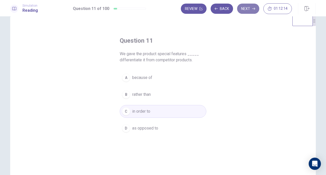
click at [246, 6] on button "Next" at bounding box center [248, 9] width 22 height 10
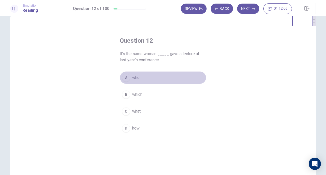
click at [143, 81] on button "A who" at bounding box center [163, 77] width 87 height 13
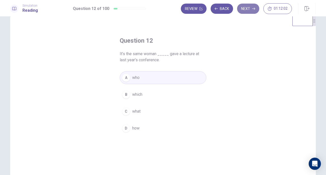
click at [252, 7] on button "Next" at bounding box center [248, 9] width 22 height 10
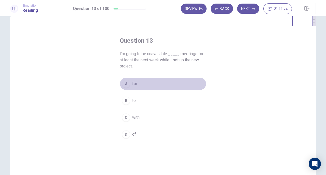
click at [142, 85] on button "A for" at bounding box center [163, 83] width 87 height 13
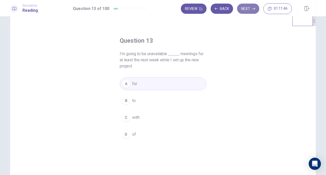
click at [247, 6] on button "Next" at bounding box center [248, 9] width 22 height 10
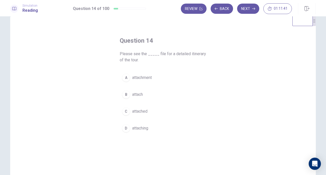
click at [141, 114] on button "C attached" at bounding box center [163, 111] width 87 height 13
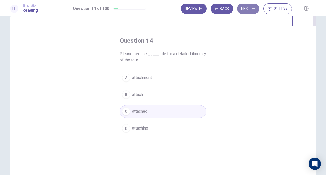
click at [250, 11] on button "Next" at bounding box center [248, 9] width 22 height 10
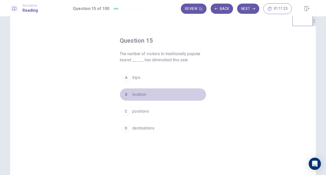
click at [141, 94] on span "location" at bounding box center [139, 94] width 14 height 6
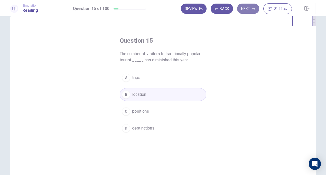
click at [250, 8] on button "Next" at bounding box center [248, 9] width 22 height 10
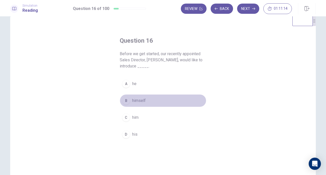
click at [140, 102] on span "himself" at bounding box center [139, 100] width 14 height 6
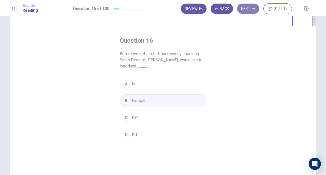
click at [252, 9] on button "Next" at bounding box center [248, 9] width 22 height 10
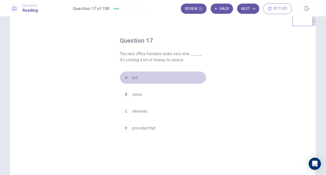
click at [135, 79] on span "but" at bounding box center [135, 77] width 6 height 6
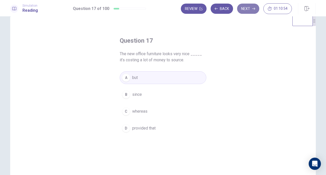
click at [254, 10] on button "Next" at bounding box center [248, 9] width 22 height 10
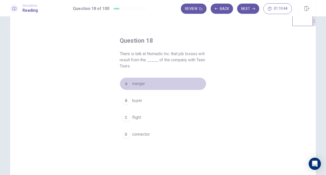
click at [135, 84] on span "merger" at bounding box center [138, 84] width 13 height 6
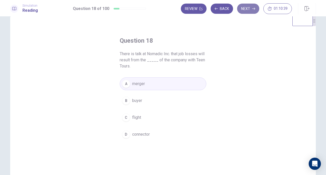
click at [246, 12] on button "Next" at bounding box center [248, 9] width 22 height 10
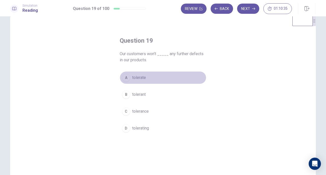
click at [138, 79] on span "tolerate" at bounding box center [139, 77] width 14 height 6
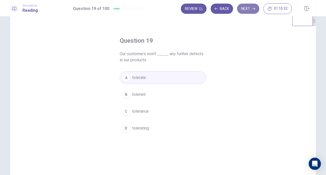
click at [253, 12] on button "Next" at bounding box center [248, 9] width 22 height 10
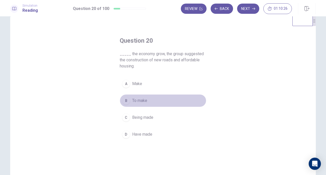
click at [141, 96] on button "B To make" at bounding box center [163, 100] width 87 height 13
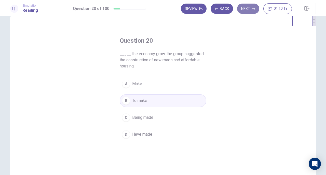
click at [254, 4] on button "Next" at bounding box center [248, 9] width 22 height 10
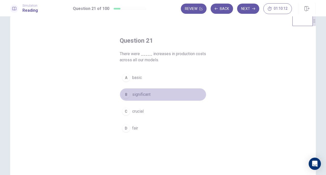
click at [143, 94] on span "significant" at bounding box center [141, 94] width 18 height 6
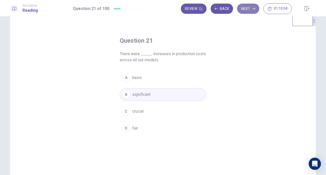
click at [255, 8] on icon "button" at bounding box center [253, 8] width 3 height 3
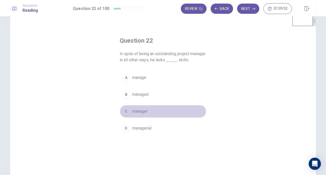
click at [138, 108] on span "manager" at bounding box center [139, 111] width 15 height 6
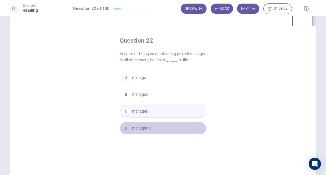
click at [144, 126] on span "managerial" at bounding box center [141, 128] width 19 height 6
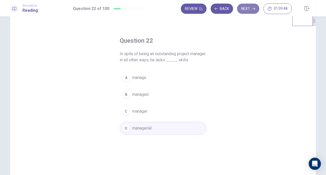
click at [246, 9] on button "Next" at bounding box center [248, 9] width 22 height 10
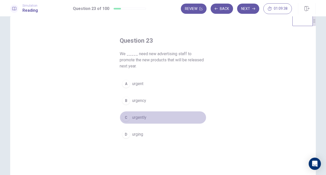
click at [142, 116] on span "urgently" at bounding box center [139, 117] width 14 height 6
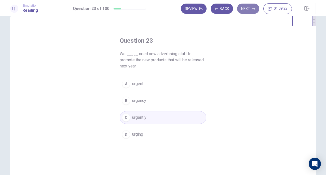
click at [250, 11] on button "Next" at bounding box center [248, 9] width 22 height 10
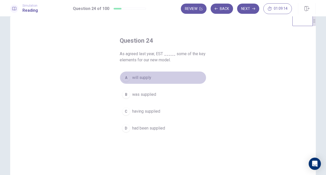
click at [150, 74] on button "A will supply" at bounding box center [163, 77] width 87 height 13
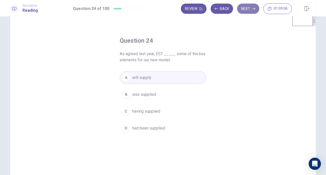
click at [252, 10] on button "Next" at bounding box center [248, 9] width 22 height 10
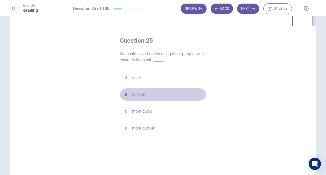
click at [136, 89] on button "B quicker" at bounding box center [163, 94] width 87 height 13
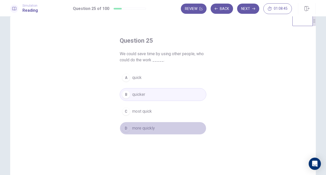
click at [143, 122] on button "D more quickly" at bounding box center [163, 128] width 87 height 13
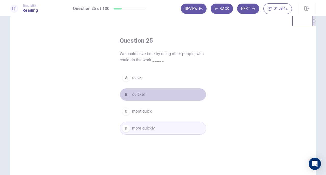
click at [162, 89] on button "B quicker" at bounding box center [163, 94] width 87 height 13
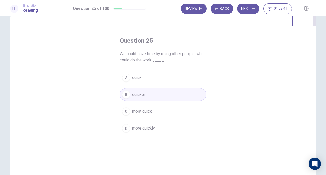
click at [197, 52] on span "We could save time by using other people, who could do the work _____." at bounding box center [163, 57] width 87 height 12
click at [250, 9] on button "Next" at bounding box center [248, 9] width 22 height 10
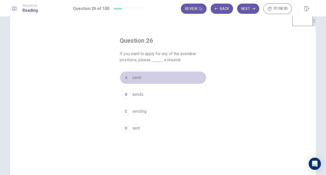
click at [138, 77] on span "send" at bounding box center [136, 77] width 9 height 6
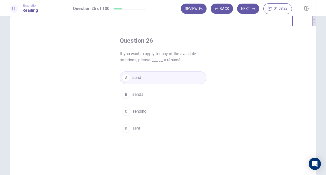
click at [191, 38] on h4 "Question 26" at bounding box center [163, 40] width 87 height 8
click at [224, 13] on button "Back" at bounding box center [222, 9] width 22 height 10
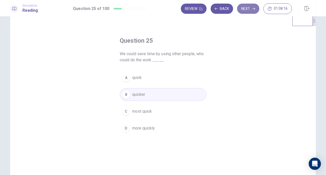
click at [251, 11] on button "Next" at bounding box center [248, 9] width 22 height 10
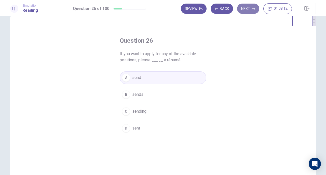
click at [251, 11] on button "Next" at bounding box center [248, 9] width 22 height 10
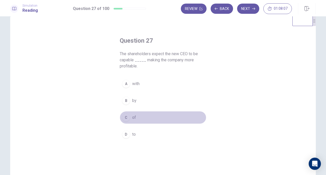
click at [138, 117] on button "C of" at bounding box center [163, 117] width 87 height 13
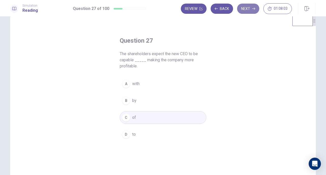
click at [256, 9] on button "Next" at bounding box center [248, 9] width 22 height 10
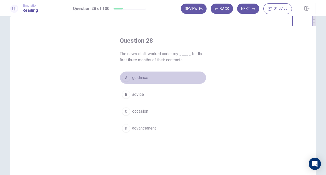
click at [142, 80] on span "guidance" at bounding box center [140, 77] width 16 height 6
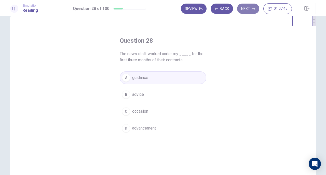
click at [249, 8] on button "Next" at bounding box center [248, 9] width 22 height 10
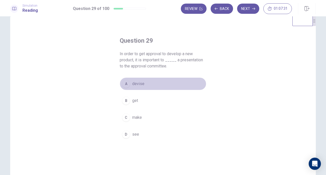
click at [143, 82] on button "A devise" at bounding box center [163, 83] width 87 height 13
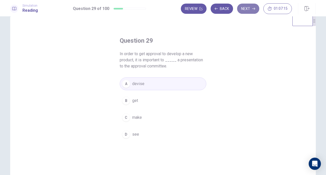
click at [253, 8] on icon "button" at bounding box center [253, 8] width 3 height 3
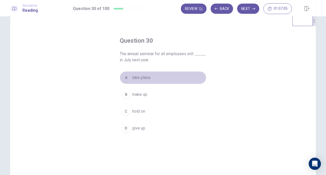
click at [145, 80] on span "take place" at bounding box center [141, 77] width 18 height 6
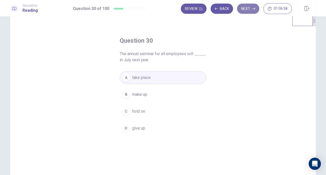
click at [244, 9] on button "Next" at bounding box center [248, 9] width 22 height 10
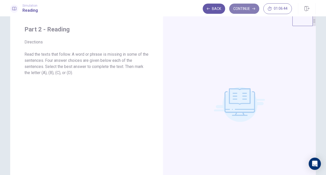
click at [250, 6] on button "Continue" at bounding box center [244, 9] width 30 height 10
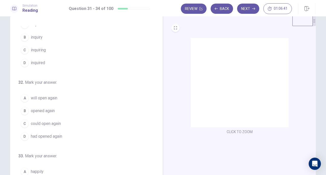
scroll to position [0, 0]
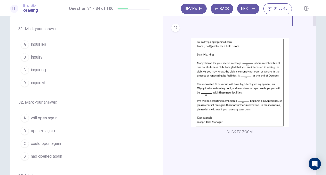
click at [256, 62] on img at bounding box center [240, 82] width 98 height 89
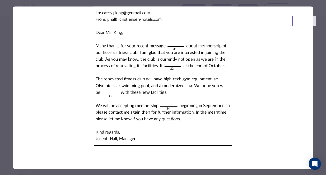
click at [173, 74] on img at bounding box center [163, 76] width 301 height 140
click at [316, 8] on div at bounding box center [163, 87] width 326 height 175
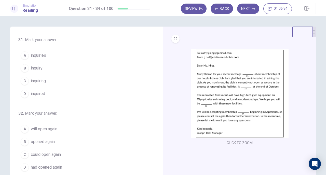
scroll to position [7, 0]
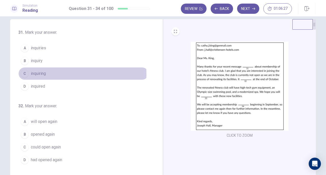
click at [40, 74] on span "inquiring" at bounding box center [38, 73] width 15 height 6
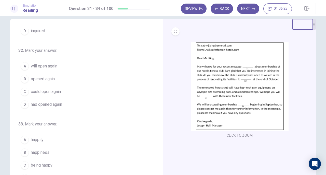
scroll to position [56, 0]
click at [53, 65] on span "will open again" at bounding box center [44, 66] width 26 height 6
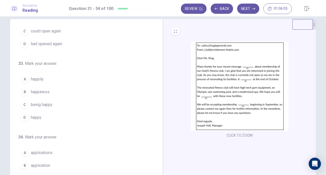
scroll to position [124, 0]
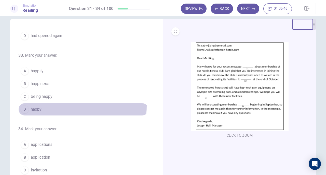
click at [52, 103] on button "D happy" at bounding box center [83, 109] width 130 height 13
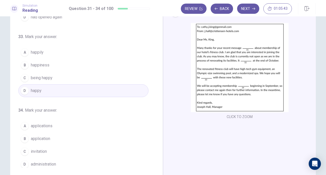
scroll to position [26, 0]
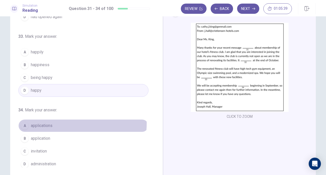
click at [57, 121] on button "A applications" at bounding box center [83, 125] width 130 height 13
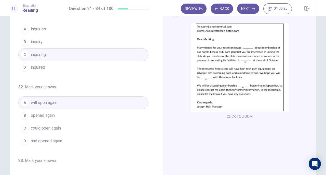
scroll to position [0, 0]
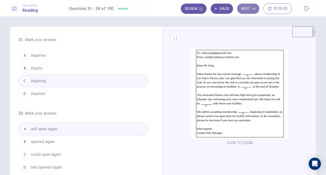
click at [254, 7] on icon "button" at bounding box center [253, 8] width 3 height 3
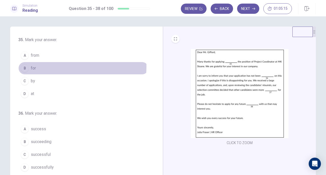
click at [37, 66] on button "B for" at bounding box center [83, 68] width 130 height 13
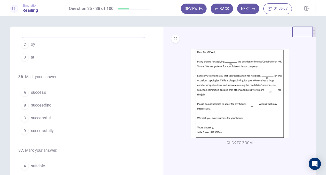
scroll to position [39, 0]
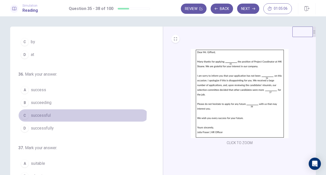
click at [55, 112] on button "C successful" at bounding box center [83, 115] width 130 height 13
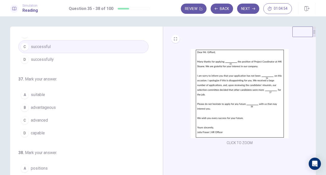
scroll to position [108, 0]
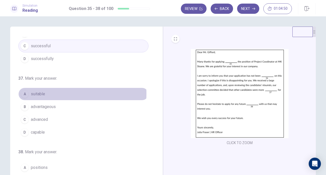
click at [50, 92] on button "A suitable" at bounding box center [83, 93] width 130 height 13
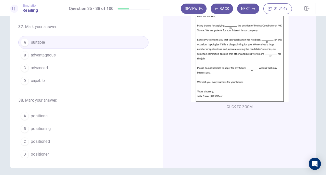
scroll to position [37, 0]
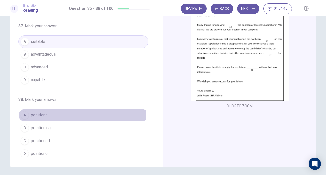
click at [39, 113] on span "positions" at bounding box center [39, 115] width 17 height 6
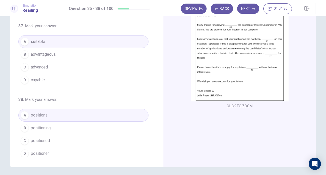
scroll to position [0, 0]
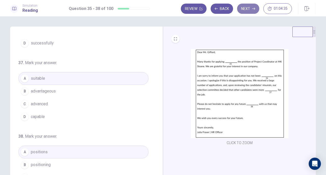
click at [254, 8] on icon "button" at bounding box center [253, 8] width 3 height 3
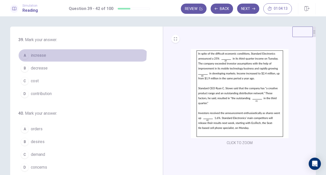
click at [55, 51] on button "A increase" at bounding box center [83, 55] width 130 height 13
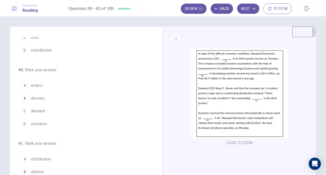
scroll to position [44, 0]
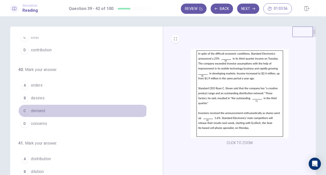
click at [43, 108] on span "demand" at bounding box center [38, 111] width 14 height 6
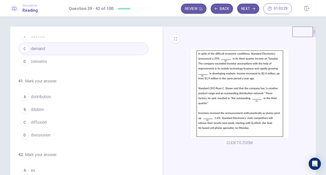
scroll to position [108, 0]
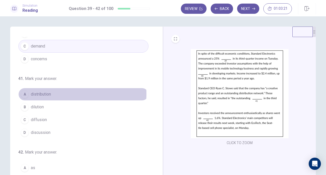
click at [54, 92] on button "A distribution" at bounding box center [83, 94] width 130 height 13
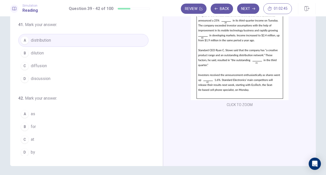
scroll to position [38, 0]
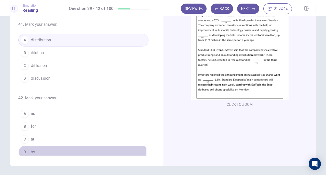
click at [51, 148] on button "D by" at bounding box center [83, 151] width 130 height 13
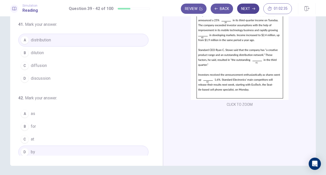
click at [257, 6] on button "Next" at bounding box center [248, 9] width 22 height 10
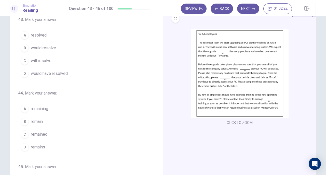
scroll to position [0, 0]
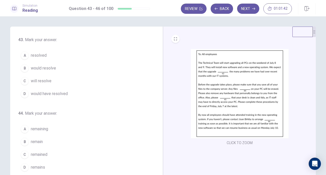
click at [42, 80] on span "will resolve" at bounding box center [41, 81] width 21 height 6
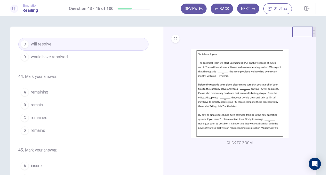
scroll to position [38, 0]
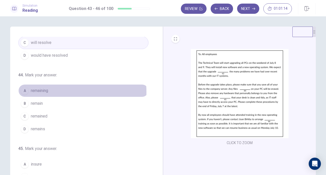
click at [47, 91] on span "remaining" at bounding box center [39, 90] width 17 height 6
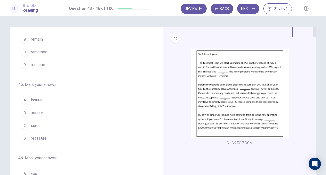
scroll to position [103, 0]
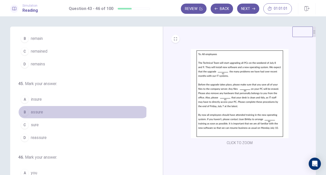
click at [39, 109] on span "assure" at bounding box center [37, 112] width 12 height 6
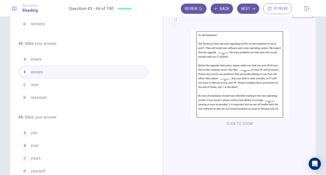
scroll to position [27, 0]
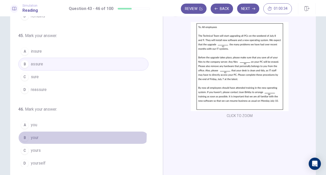
click at [42, 132] on button "B your" at bounding box center [83, 137] width 130 height 13
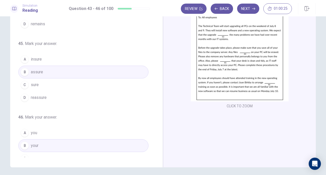
scroll to position [124, 0]
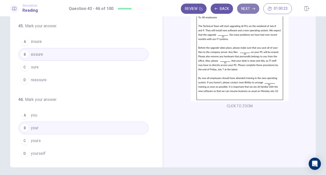
click at [254, 10] on button "Next" at bounding box center [248, 9] width 22 height 10
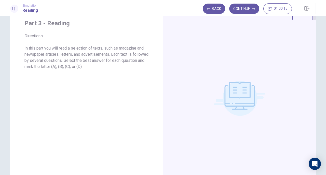
scroll to position [17, 0]
click at [218, 9] on button "Back" at bounding box center [214, 9] width 22 height 10
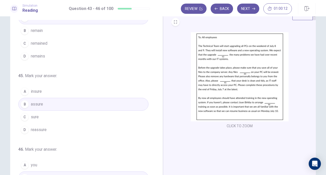
scroll to position [124, 0]
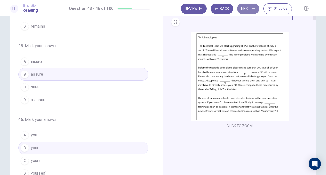
click at [250, 7] on button "Next" at bounding box center [248, 9] width 22 height 10
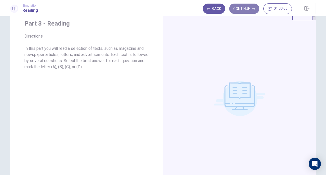
click at [247, 7] on button "Continue" at bounding box center [244, 9] width 30 height 10
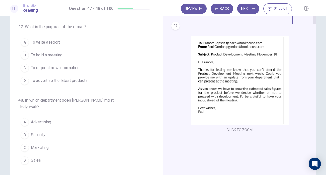
scroll to position [13, 0]
click at [69, 67] on span "To request new information" at bounding box center [55, 68] width 49 height 6
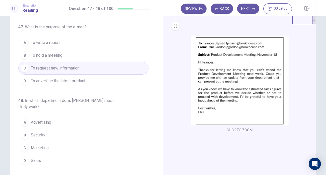
click at [59, 159] on button "D Sales" at bounding box center [83, 160] width 130 height 13
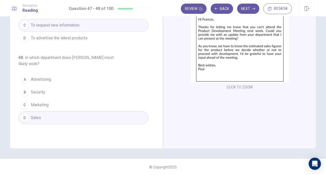
scroll to position [0, 0]
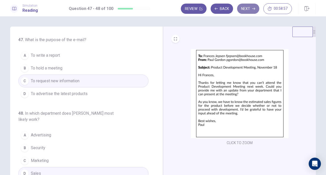
click at [255, 6] on button "Next" at bounding box center [248, 9] width 22 height 10
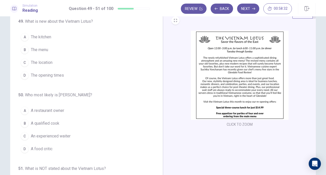
scroll to position [18, 0]
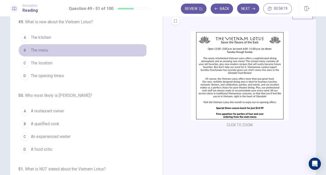
click at [44, 49] on span "The menu" at bounding box center [39, 50] width 17 height 6
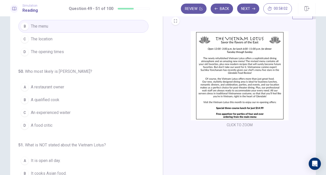
scroll to position [24, 0]
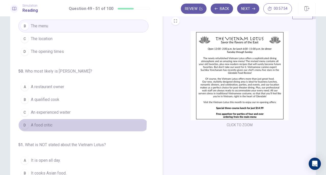
click at [39, 122] on span "A food critic" at bounding box center [42, 125] width 22 height 6
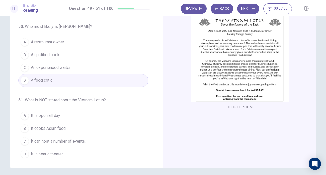
scroll to position [37, 0]
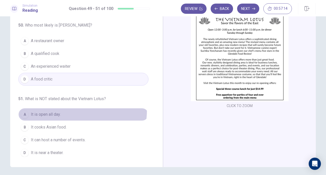
click at [58, 108] on button "A It is open all day." at bounding box center [83, 114] width 130 height 13
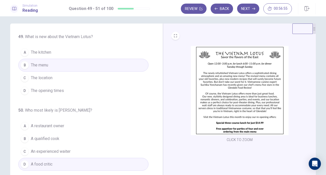
scroll to position [2, 0]
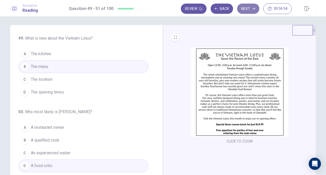
click at [248, 9] on button "Next" at bounding box center [248, 9] width 22 height 10
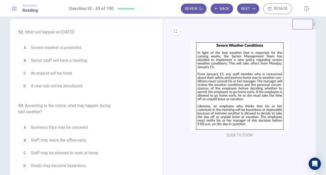
scroll to position [9, 0]
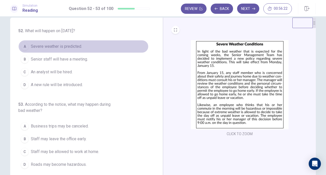
click at [65, 42] on button "A Severe weather is predicted." at bounding box center [83, 46] width 130 height 13
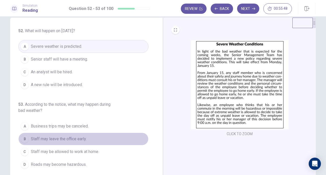
click at [46, 136] on span "Staff may leave the office early." at bounding box center [59, 139] width 56 height 6
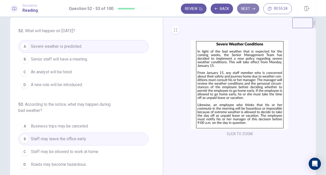
click at [254, 5] on button "Next" at bounding box center [248, 9] width 22 height 10
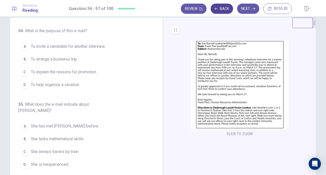
click at [227, 6] on button "Back" at bounding box center [222, 9] width 22 height 10
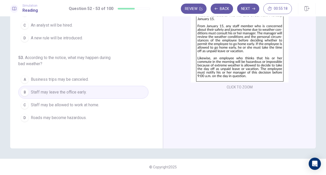
scroll to position [0, 0]
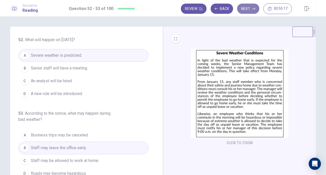
click at [251, 6] on button "Next" at bounding box center [248, 9] width 22 height 10
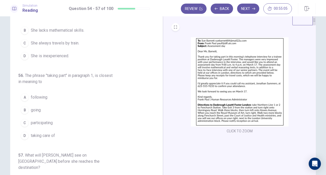
scroll to position [106, 0]
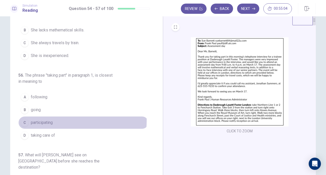
click at [47, 119] on span "participating" at bounding box center [42, 122] width 22 height 6
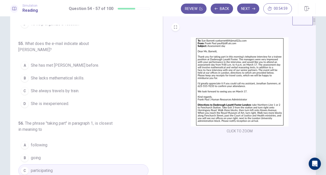
scroll to position [0, 0]
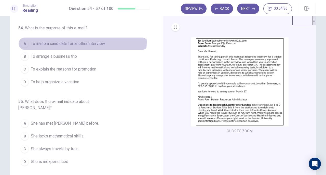
click at [68, 42] on span "To invite a candidate for another interview" at bounding box center [68, 44] width 74 height 6
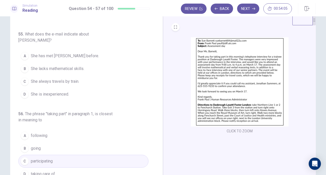
scroll to position [68, 0]
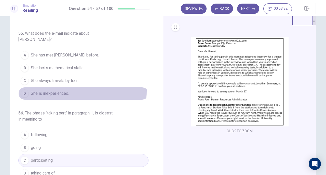
click at [66, 90] on span "She is inexperienced." at bounding box center [50, 93] width 38 height 6
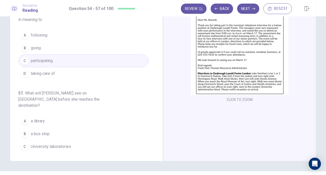
scroll to position [43, 0]
click at [70, 153] on button "D Government buildings" at bounding box center [83, 159] width 130 height 13
click at [253, 12] on button "Next" at bounding box center [248, 9] width 22 height 10
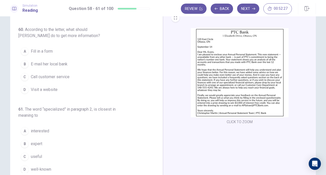
scroll to position [21, 0]
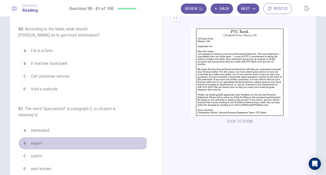
click at [50, 137] on button "B expert" at bounding box center [83, 143] width 130 height 13
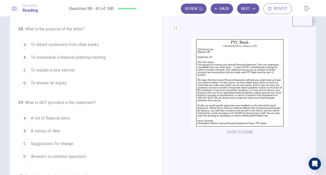
scroll to position [10, 0]
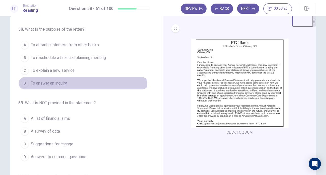
click at [62, 87] on button "D To answer an inquiry" at bounding box center [83, 83] width 130 height 13
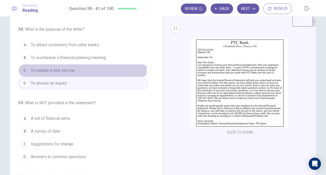
click at [78, 68] on button "C To explain a new service" at bounding box center [83, 70] width 130 height 13
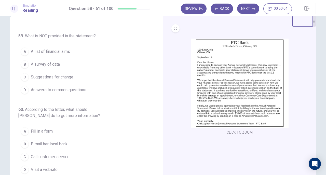
scroll to position [68, 0]
click at [57, 91] on button "D Answers to common questions" at bounding box center [83, 89] width 130 height 13
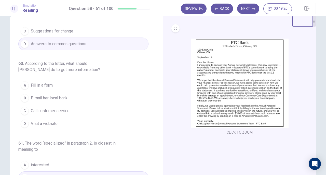
scroll to position [114, 0]
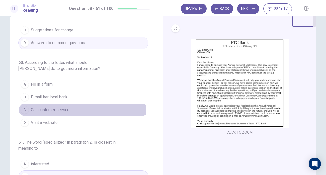
click at [69, 107] on button "C Call customer service" at bounding box center [83, 109] width 130 height 13
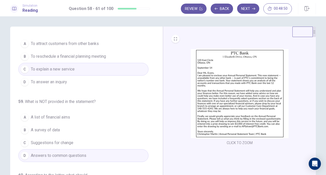
scroll to position [0, 0]
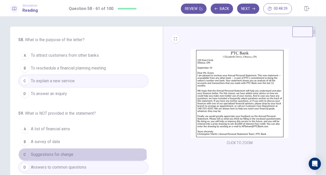
click at [74, 155] on button "C Suggestions for change" at bounding box center [83, 154] width 130 height 13
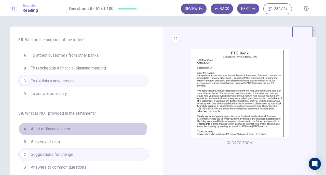
click at [78, 125] on button "A A list of financial aims" at bounding box center [83, 128] width 130 height 13
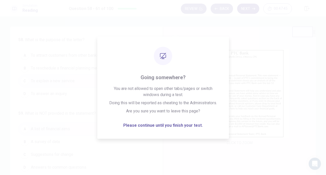
click at [254, 7] on icon "button" at bounding box center [253, 8] width 3 height 3
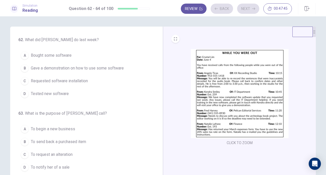
click at [254, 7] on div "Review Back Next 00:47:45" at bounding box center [236, 8] width 111 height 11
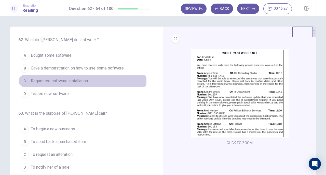
click at [63, 81] on span "Requested software installation" at bounding box center [59, 81] width 57 height 6
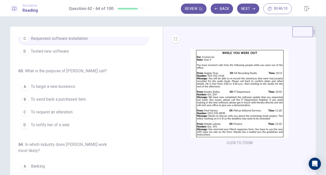
scroll to position [43, 0]
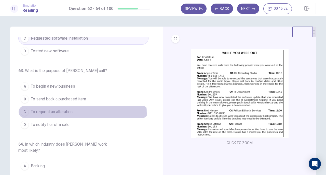
click at [67, 112] on span "To request an alteration" at bounding box center [52, 112] width 42 height 6
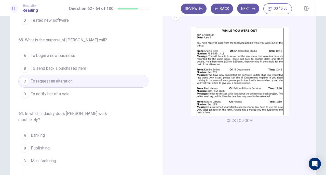
scroll to position [22, 0]
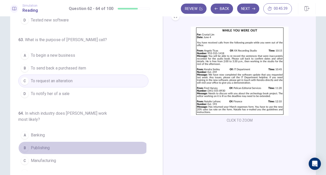
click at [36, 144] on span "Publishing" at bounding box center [40, 147] width 19 height 6
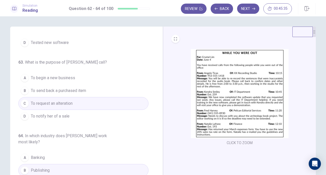
scroll to position [0, 0]
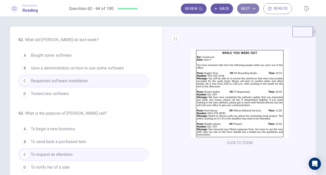
click at [251, 9] on button "Next" at bounding box center [248, 9] width 22 height 10
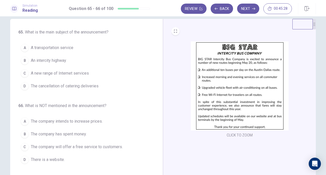
scroll to position [7, 0]
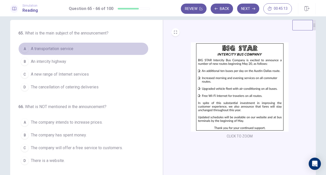
click at [55, 48] on span "A transportation service" at bounding box center [52, 49] width 43 height 6
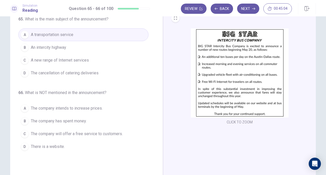
scroll to position [22, 0]
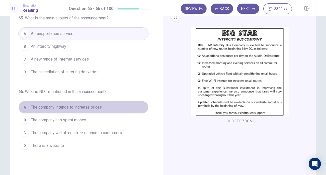
click at [54, 102] on button "A The company intends to increase prices." at bounding box center [83, 107] width 130 height 13
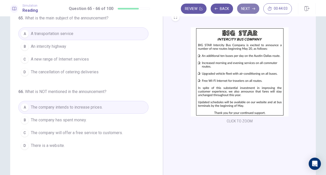
click at [247, 9] on button "Next" at bounding box center [248, 9] width 22 height 10
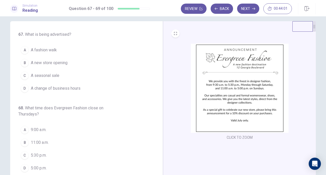
scroll to position [7, 0]
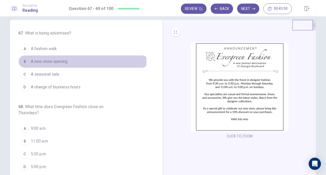
click at [51, 60] on span "A new store opening" at bounding box center [49, 61] width 37 height 6
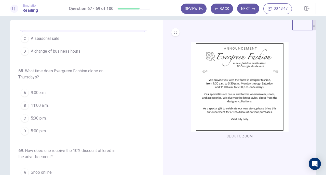
scroll to position [37, 0]
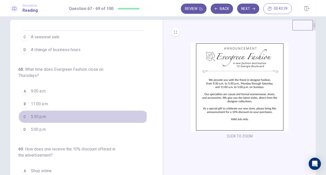
click at [50, 112] on button "C 5:30 p.m." at bounding box center [83, 116] width 130 height 13
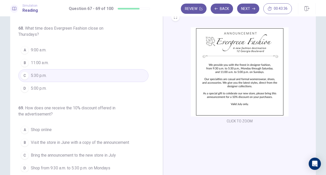
scroll to position [24, 0]
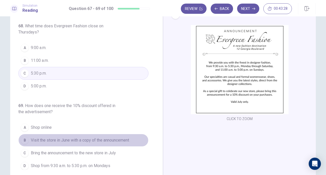
click at [93, 138] on span "Visit the store in June with a copy of the announcement" at bounding box center [80, 140] width 98 height 6
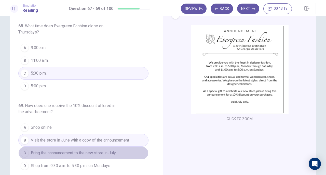
click at [98, 146] on button "C Bring the announcement to the new store in July" at bounding box center [83, 152] width 130 height 13
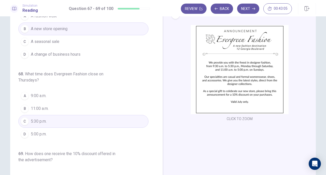
scroll to position [0, 0]
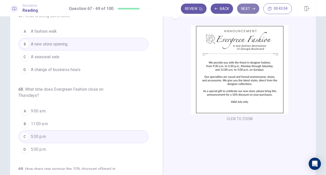
click at [253, 4] on button "Next" at bounding box center [248, 9] width 22 height 10
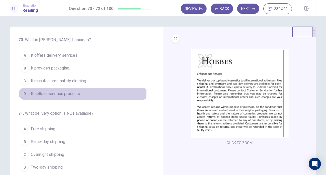
click at [55, 92] on span "It sells cosmetics products." at bounding box center [56, 93] width 50 height 6
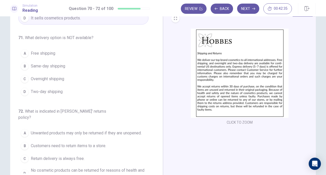
scroll to position [21, 0]
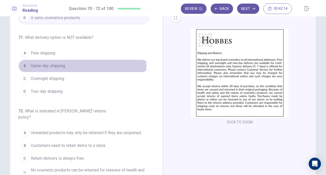
click at [64, 64] on button "B Same-day shipping" at bounding box center [83, 65] width 130 height 13
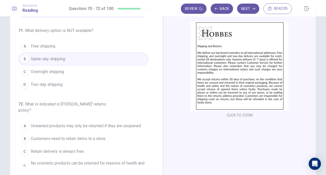
scroll to position [30, 0]
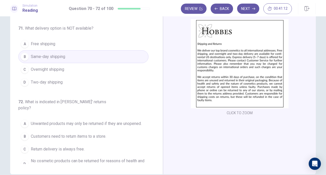
click at [112, 120] on span "Unwanted products may only be returned if they are unopened." at bounding box center [86, 123] width 111 height 6
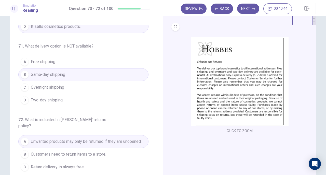
scroll to position [0, 0]
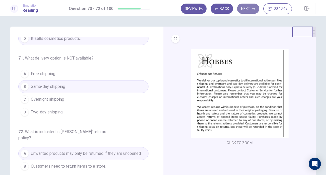
click at [248, 9] on button "Next" at bounding box center [248, 9] width 22 height 10
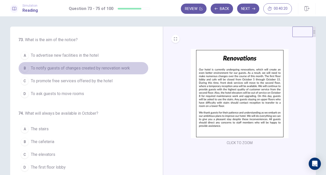
click at [87, 68] on span "To notify guests of changes created by renovation work" at bounding box center [80, 68] width 99 height 6
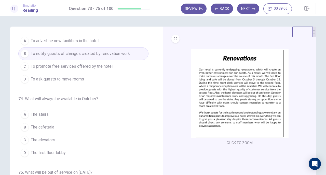
scroll to position [15, 0]
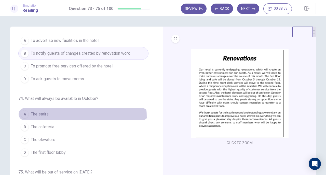
click at [40, 116] on button "A The stairs" at bounding box center [83, 114] width 130 height 13
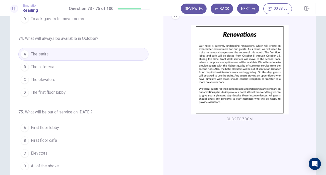
scroll to position [26, 0]
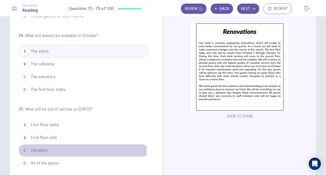
click at [51, 145] on button "C Elevators" at bounding box center [83, 150] width 130 height 13
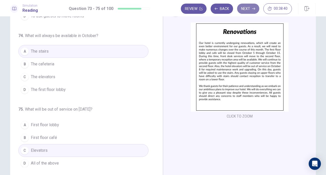
click at [248, 11] on button "Next" at bounding box center [248, 9] width 22 height 10
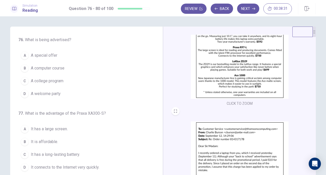
scroll to position [0, 0]
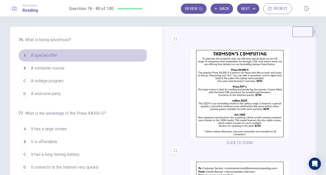
click at [49, 53] on span "A special offer" at bounding box center [44, 55] width 26 height 6
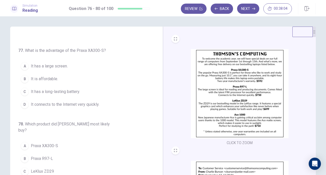
scroll to position [63, 0]
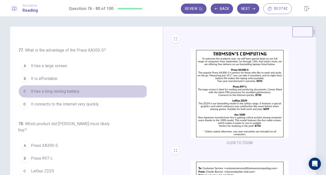
click at [69, 88] on span "It has a long-lasting battery." at bounding box center [55, 91] width 49 height 6
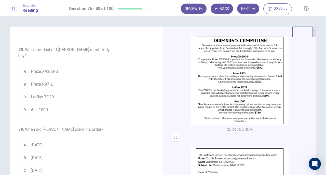
scroll to position [13, 0]
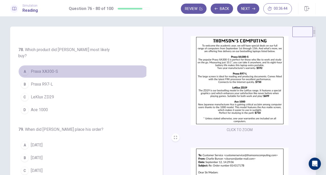
click at [47, 68] on span "Praxa XA300-S" at bounding box center [44, 71] width 27 height 6
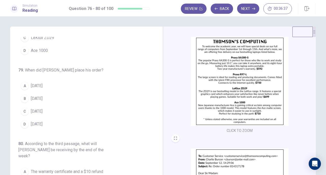
scroll to position [12, 0]
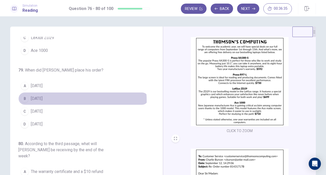
click at [43, 95] on span "[DATE]" at bounding box center [37, 98] width 12 height 6
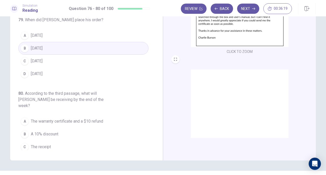
scroll to position [188, 0]
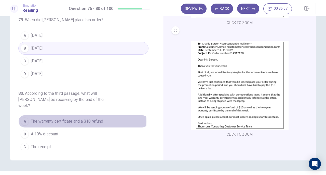
click at [69, 118] on span "The warranty certificate and a $10 refund" at bounding box center [67, 121] width 72 height 6
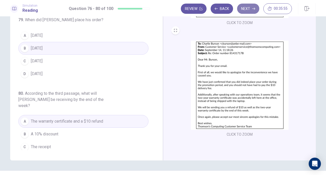
click at [243, 9] on button "Next" at bounding box center [248, 9] width 22 height 10
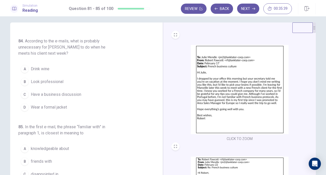
scroll to position [0, 0]
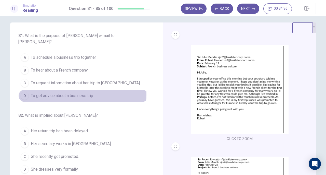
click at [60, 94] on span "To get advice about a business trip" at bounding box center [62, 95] width 62 height 6
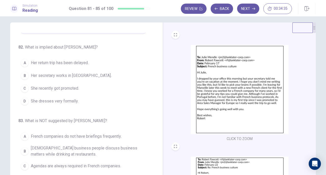
scroll to position [68, 0]
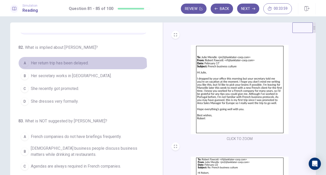
click at [60, 67] on button "A Her return trip has been delayed." at bounding box center [83, 63] width 130 height 13
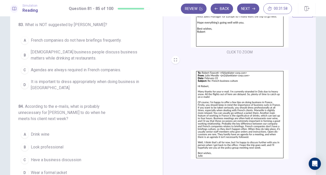
scroll to position [76, 0]
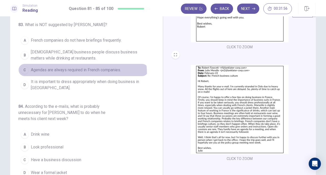
click at [60, 72] on button "C Agendas are always required in French companies." at bounding box center [83, 69] width 130 height 13
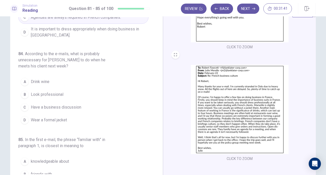
scroll to position [205, 0]
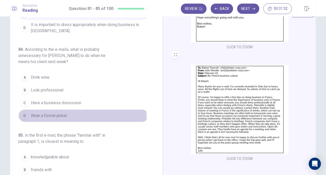
click at [53, 116] on button "D Wear a formal jacket" at bounding box center [83, 115] width 130 height 13
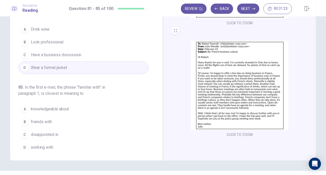
scroll to position [44, 0]
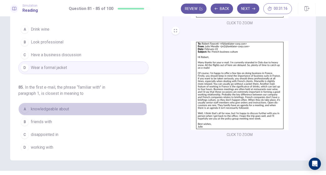
click at [74, 108] on button "A knowledgeable about" at bounding box center [83, 108] width 130 height 13
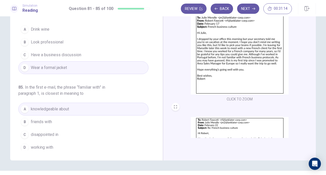
scroll to position [0, 0]
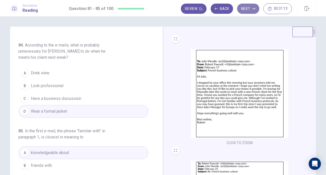
click at [252, 9] on button "Next" at bounding box center [248, 9] width 22 height 10
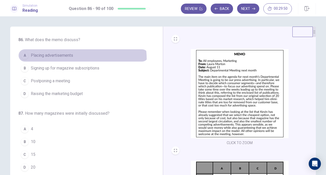
click at [59, 59] on button "A Placing advertisements" at bounding box center [83, 55] width 130 height 13
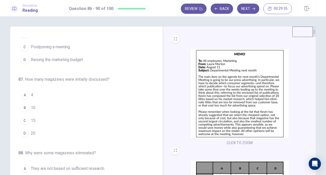
scroll to position [34, 0]
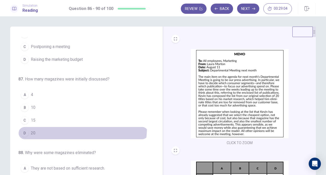
click at [42, 126] on button "D 20" at bounding box center [83, 132] width 130 height 13
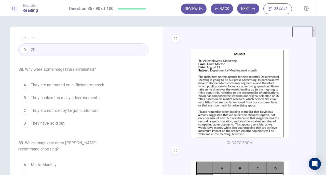
scroll to position [118, 0]
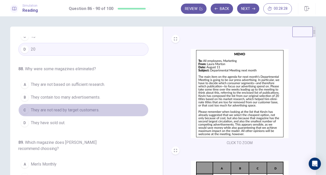
click at [99, 108] on span "They are not read by target customers." at bounding box center [65, 110] width 69 height 6
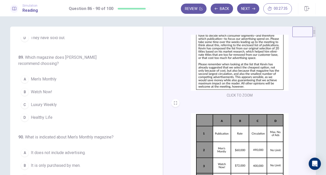
scroll to position [76, 0]
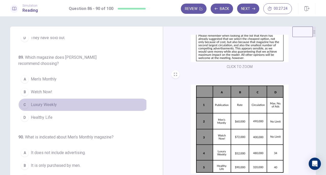
click at [46, 102] on span "Luxury Weekly" at bounding box center [44, 104] width 26 height 6
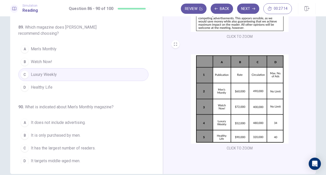
scroll to position [30, 0]
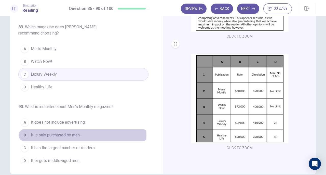
click at [73, 132] on span "It is only purchased by men." at bounding box center [56, 135] width 50 height 6
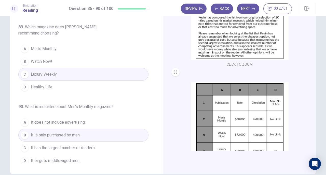
scroll to position [46, 0]
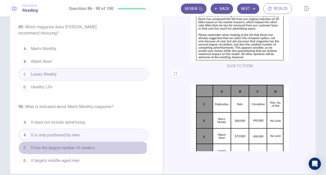
click at [71, 145] on span "It has the largest number of readers." at bounding box center [63, 147] width 65 height 6
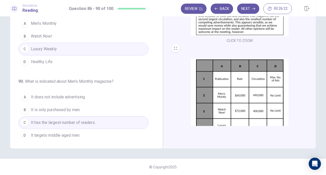
scroll to position [76, 0]
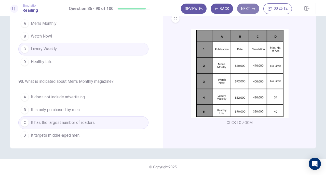
click at [249, 8] on button "Next" at bounding box center [248, 9] width 22 height 10
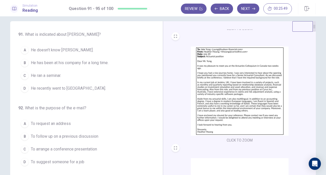
scroll to position [110, 0]
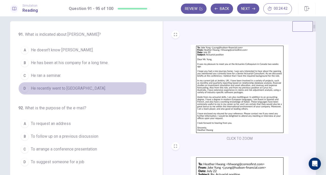
click at [56, 86] on span "He recently went to [GEOGRAPHIC_DATA]." at bounding box center [68, 88] width 75 height 6
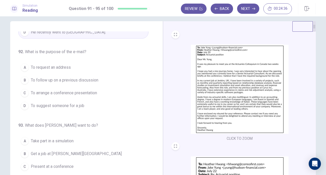
scroll to position [58, 0]
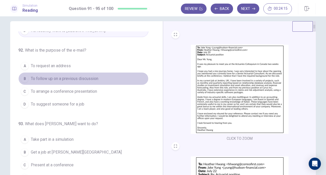
click at [86, 76] on span "To follow up on a previous discussion" at bounding box center [65, 78] width 68 height 6
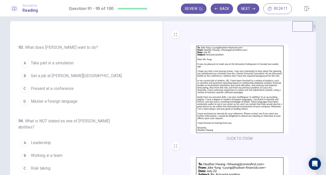
scroll to position [134, 0]
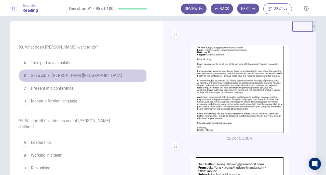
click at [72, 74] on span "Get a job at [PERSON_NAME][GEOGRAPHIC_DATA]" at bounding box center [76, 75] width 91 height 6
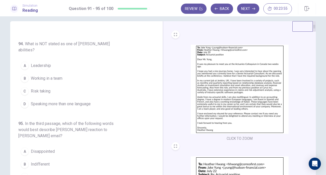
scroll to position [211, 0]
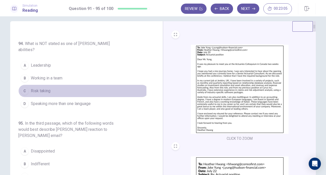
click at [39, 88] on span "Risk taking" at bounding box center [41, 91] width 20 height 6
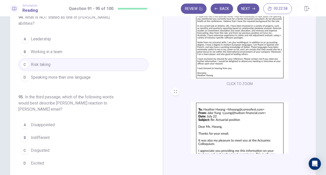
scroll to position [188, 0]
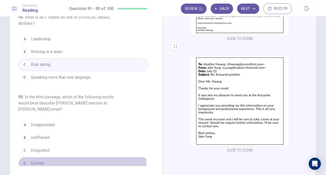
click at [32, 160] on span "Excited" at bounding box center [37, 163] width 13 height 6
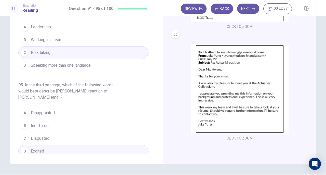
scroll to position [40, 0]
click at [251, 5] on button "Next" at bounding box center [248, 9] width 22 height 10
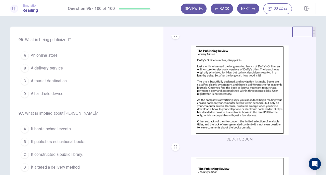
scroll to position [0, 0]
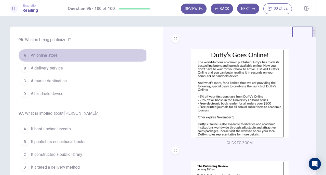
click at [45, 56] on span "An online store" at bounding box center [44, 55] width 27 height 6
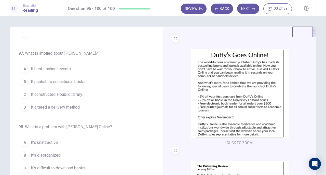
scroll to position [62, 0]
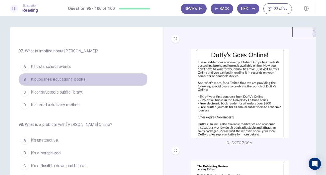
click at [68, 74] on button "B It publishes educational books." at bounding box center [83, 79] width 130 height 13
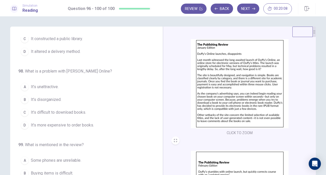
scroll to position [118, 0]
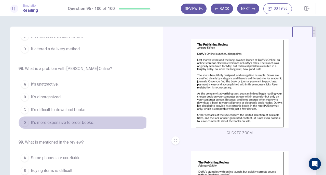
click at [69, 119] on span "It’s more expensive to order books." at bounding box center [62, 122] width 63 height 6
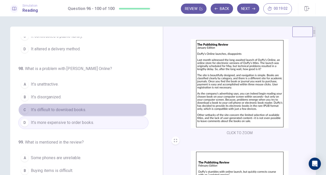
click at [72, 109] on span "It’s difficult to download books." at bounding box center [58, 109] width 55 height 6
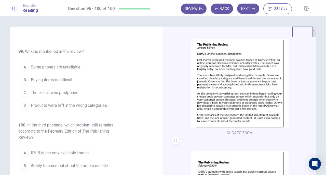
scroll to position [209, 0]
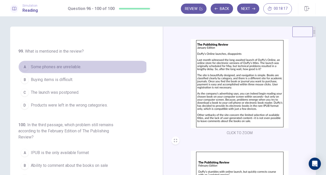
click at [61, 65] on span "Some phones are unreliable." at bounding box center [56, 67] width 50 height 6
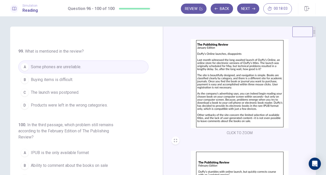
click at [64, 91] on span "The launch was postponed." at bounding box center [55, 92] width 48 height 6
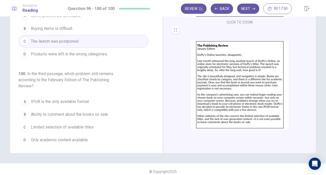
scroll to position [188, 0]
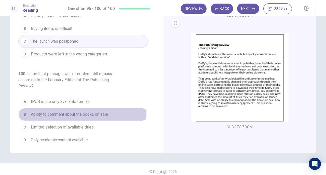
click at [69, 111] on span "Ability to comment about the books on sale" at bounding box center [69, 114] width 77 height 6
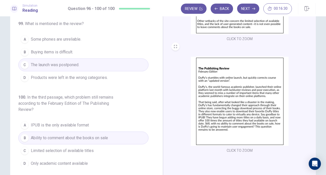
scroll to position [28, 0]
click at [252, 7] on button "Next" at bounding box center [248, 9] width 22 height 10
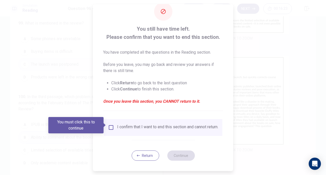
scroll to position [15, 0]
click at [117, 124] on div "I confirm that I want to end this section and cannot return." at bounding box center [167, 127] width 101 height 6
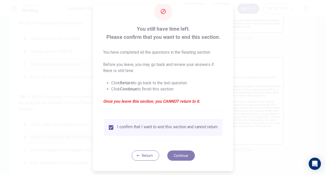
click at [174, 152] on button "Continue" at bounding box center [181, 155] width 28 height 10
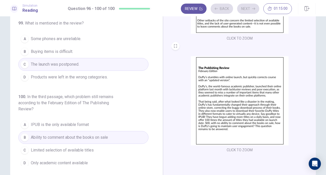
scroll to position [11, 0]
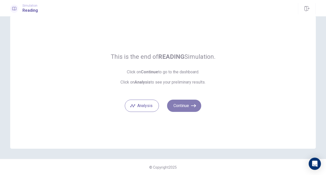
click at [183, 103] on button "Continue" at bounding box center [184, 105] width 34 height 12
